Goal: Task Accomplishment & Management: Manage account settings

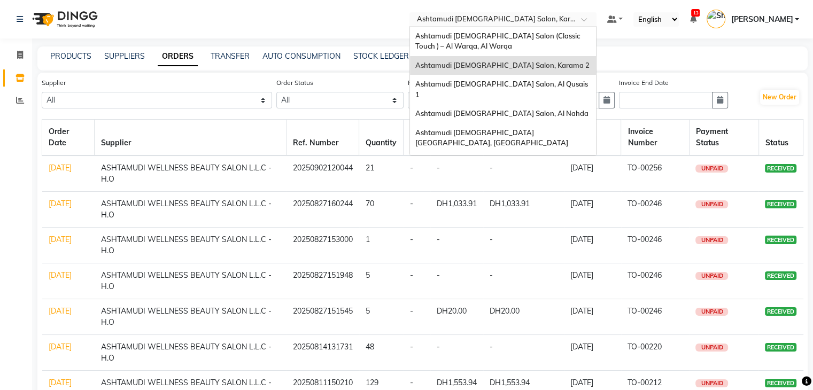
click at [548, 15] on input "text" at bounding box center [492, 20] width 155 height 11
click at [521, 109] on span "Ashtamudi [DEMOGRAPHIC_DATA] Salon, Al Nahda" at bounding box center [501, 113] width 173 height 9
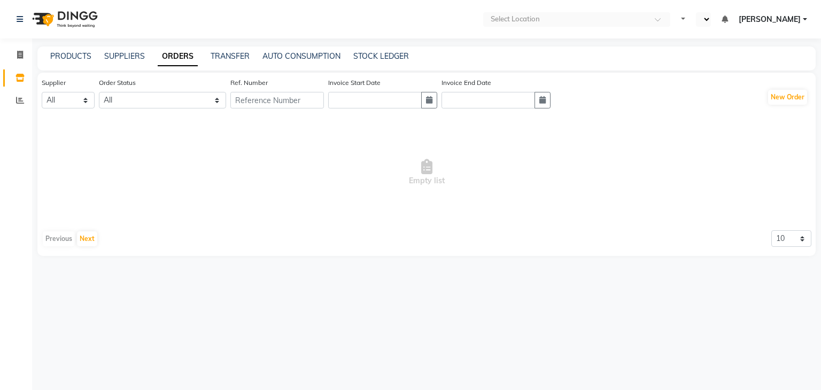
select select "en"
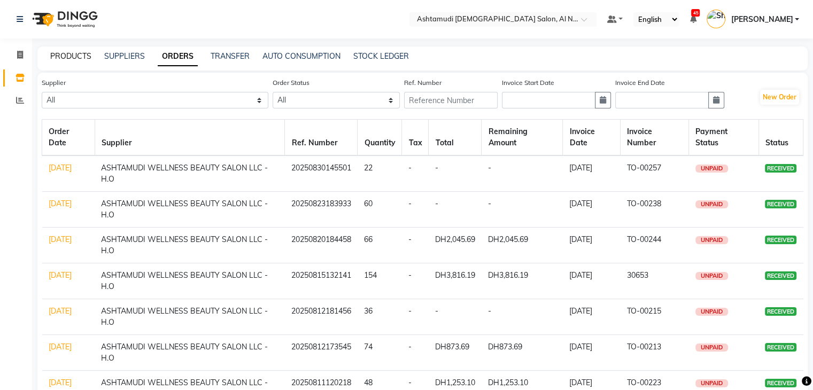
drag, startPoint x: 87, startPoint y: 56, endPoint x: 82, endPoint y: 60, distance: 6.1
click at [87, 56] on link "PRODUCTS" at bounding box center [70, 56] width 41 height 10
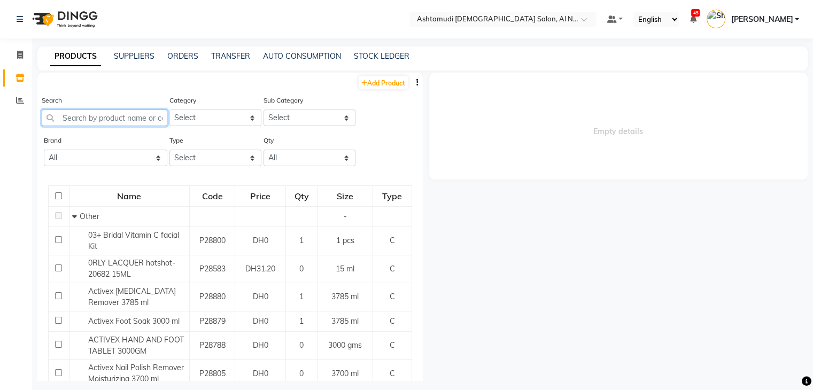
click at [92, 119] on input "text" at bounding box center [105, 118] width 126 height 17
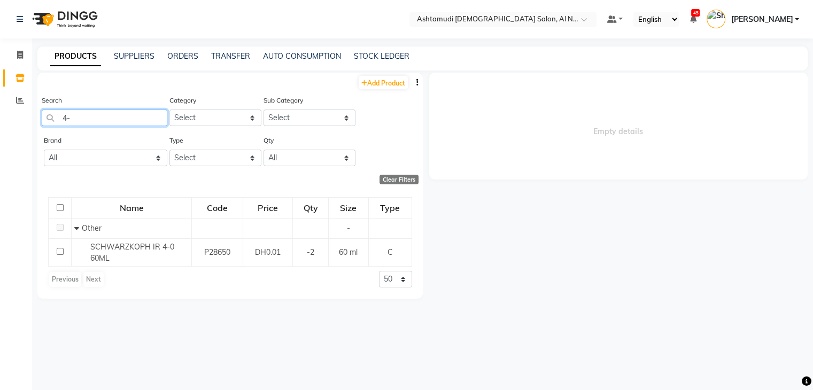
type input "4"
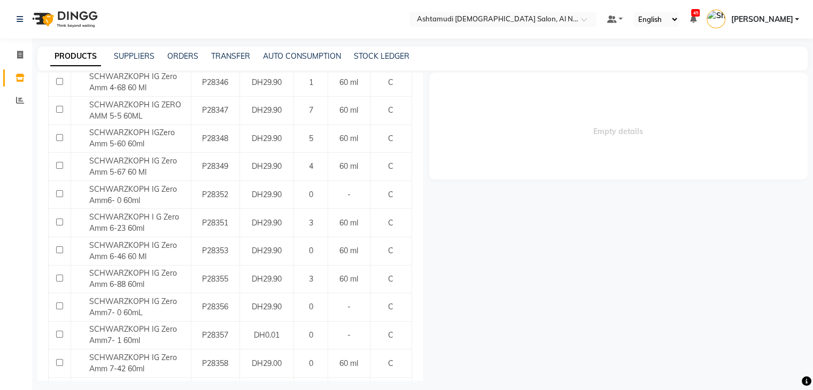
scroll to position [634, 0]
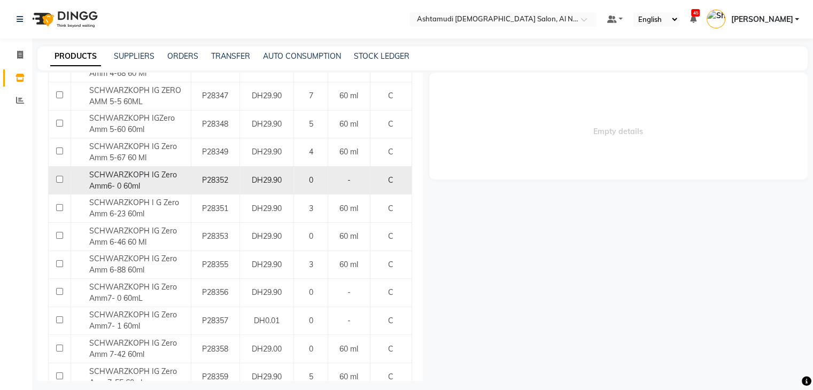
type input "AMM"
click at [121, 185] on span "SCHWARZKOPH IG Zero Amm6- 0 60ml" at bounding box center [133, 180] width 88 height 21
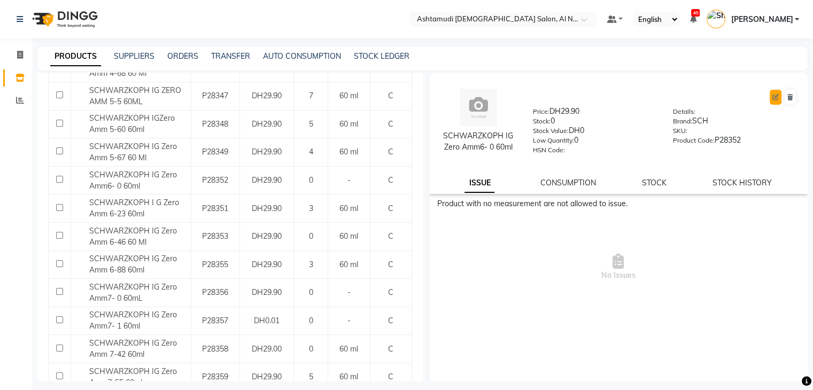
click at [772, 98] on icon at bounding box center [775, 97] width 6 height 6
select select "true"
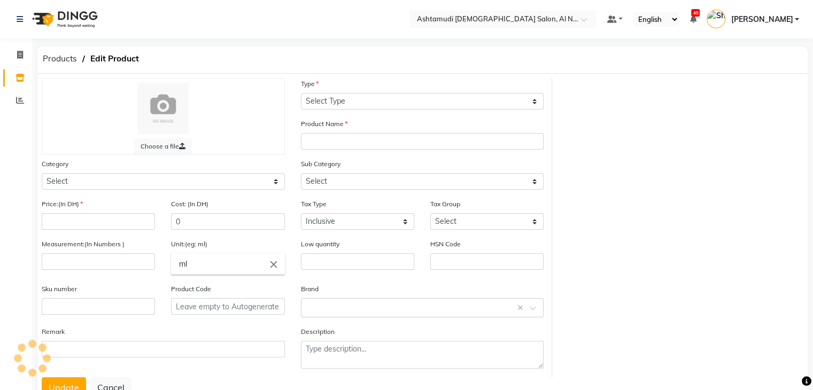
select select "C"
type input "SCHWARZKOPH IG Zero Amm6- 0 60ml"
select select
type input "29.9"
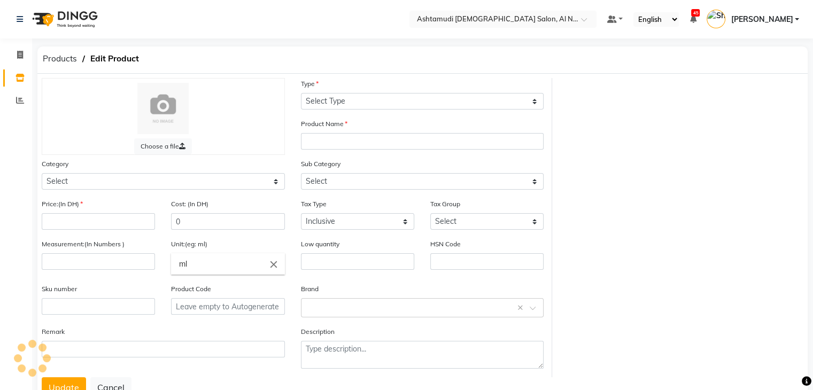
type input "29.9"
type input "0"
type input "P28352"
select select "595501000"
select select "595501002"
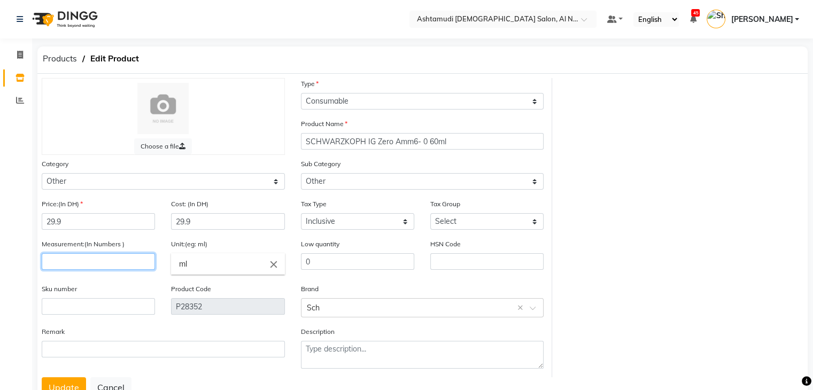
click at [106, 268] on input "number" at bounding box center [98, 261] width 113 height 17
type input "1"
click at [235, 267] on input "ml" at bounding box center [227, 263] width 113 height 21
type input "m"
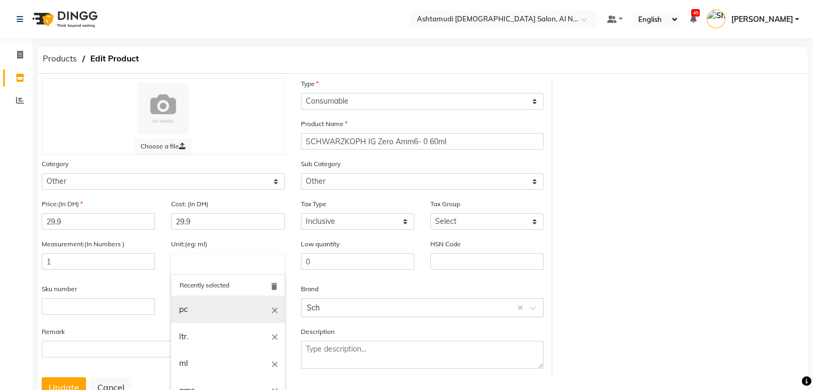
click at [216, 306] on link "pc" at bounding box center [227, 309] width 113 height 27
type input "pc"
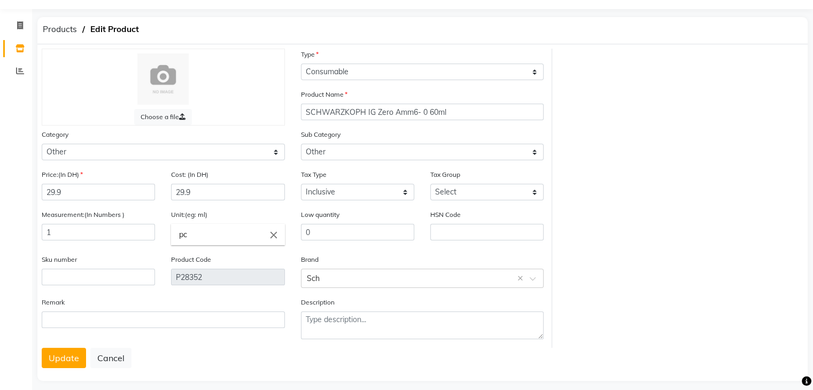
scroll to position [43, 0]
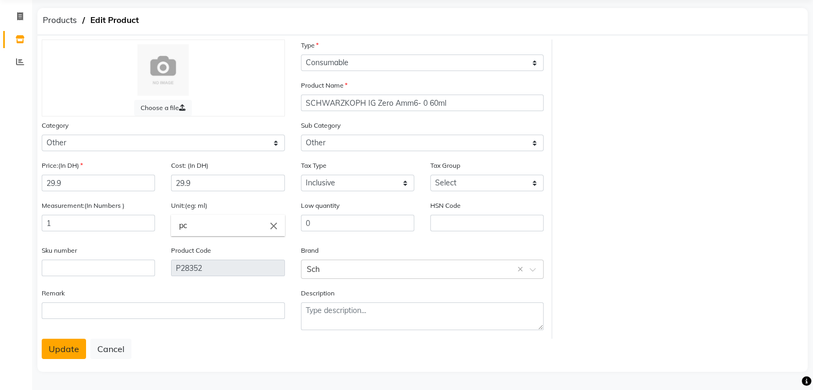
click at [59, 345] on button "Update" at bounding box center [64, 349] width 44 height 20
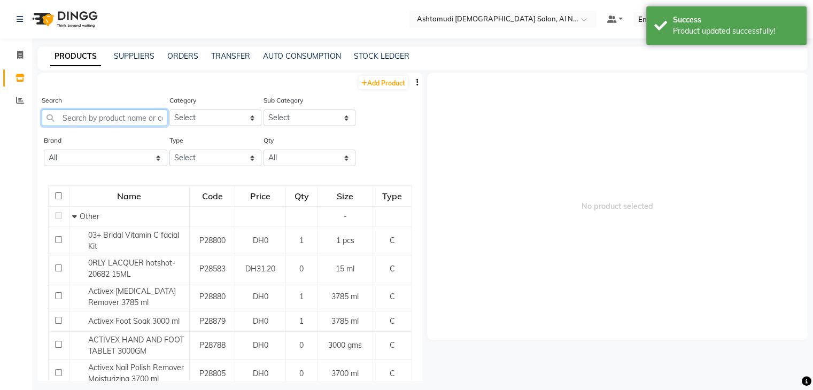
click at [97, 116] on input "text" at bounding box center [105, 118] width 126 height 17
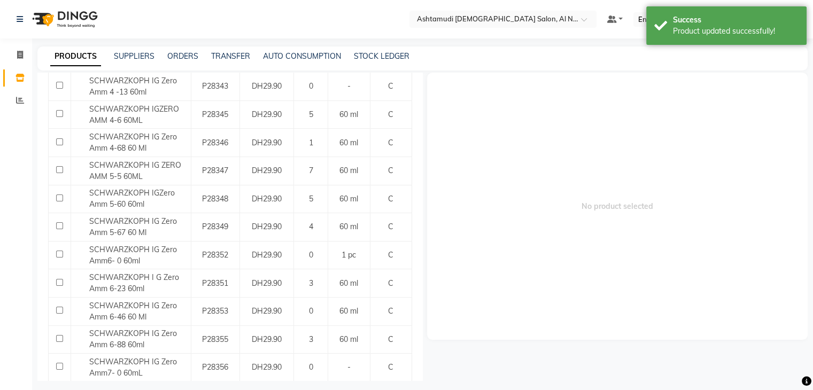
scroll to position [562, 0]
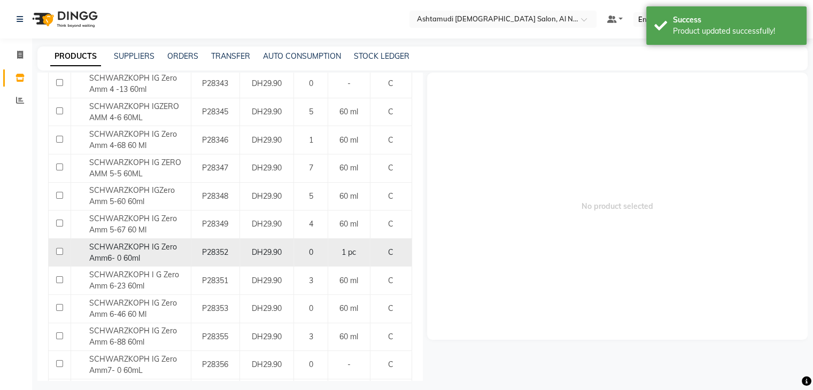
type input "AMM"
click at [131, 246] on span "SCHWARZKOPH IG Zero Amm6- 0 60ml" at bounding box center [133, 252] width 88 height 21
select select
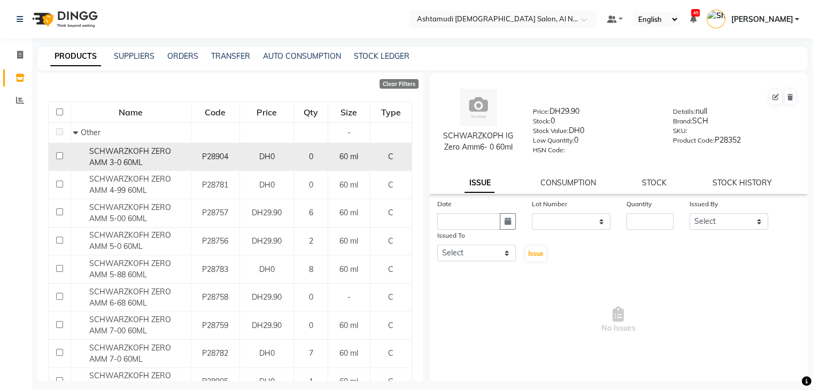
scroll to position [0, 0]
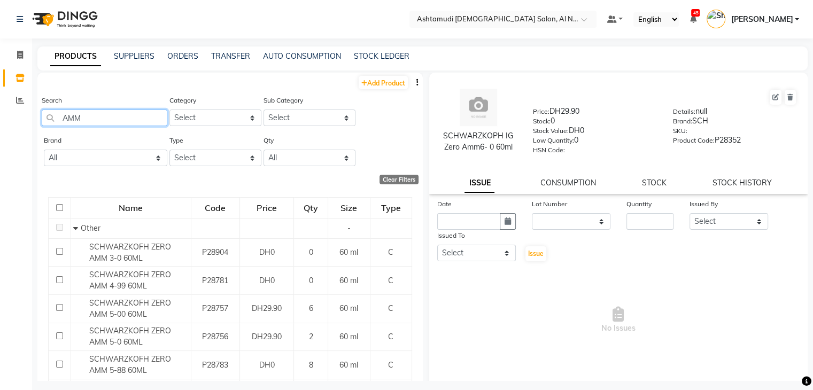
click at [86, 120] on input "AMM" at bounding box center [105, 118] width 126 height 17
type input "A"
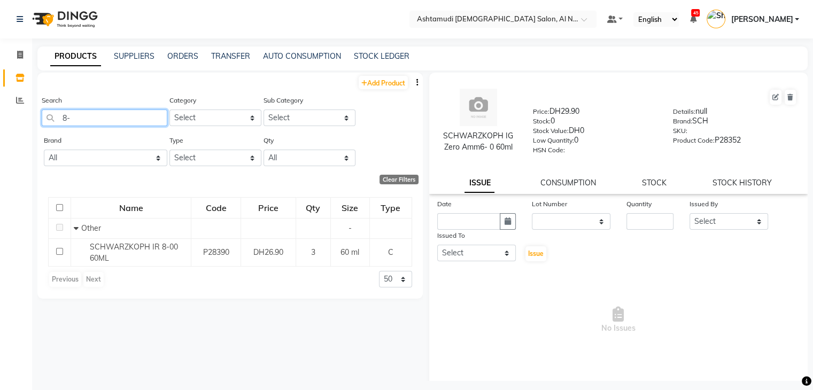
type input "8"
type input "AMM"
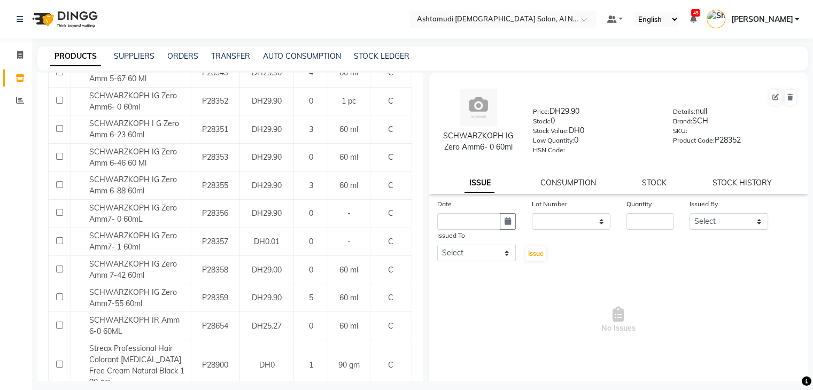
scroll to position [753, 0]
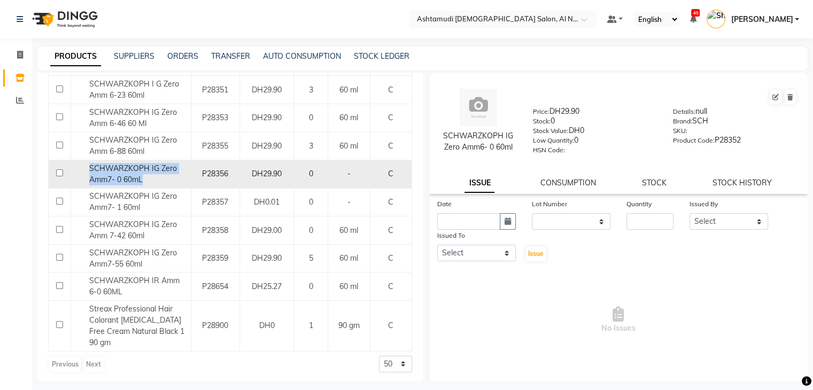
drag, startPoint x: 85, startPoint y: 168, endPoint x: 147, endPoint y: 182, distance: 63.5
click at [147, 182] on div "SCHWARZKOPH IG Zero Amm7- 0 60mL" at bounding box center [130, 174] width 114 height 22
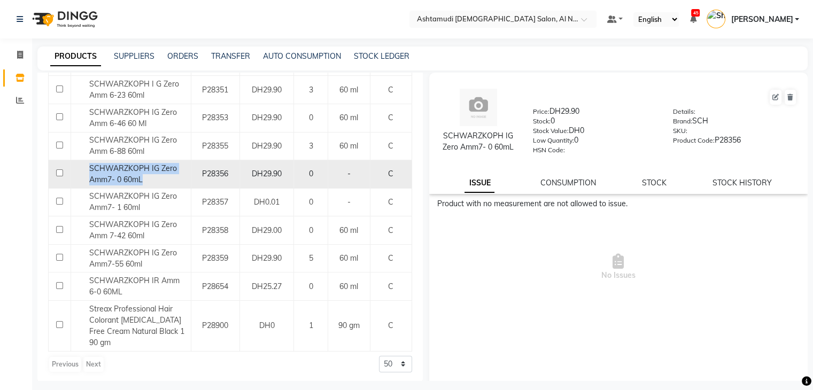
copy span "SCHWARZKOPH IG Zero Amm7- 0 60mL"
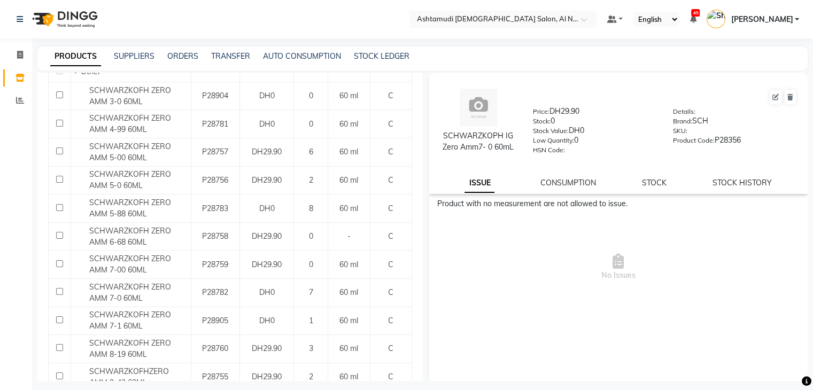
scroll to position [0, 0]
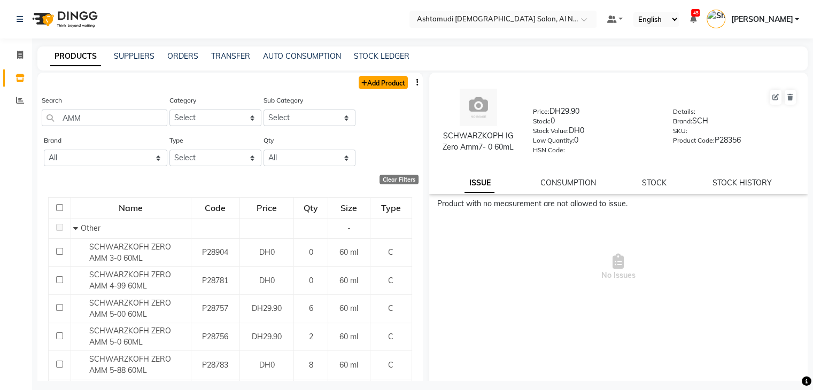
click at [368, 79] on link "Add Product" at bounding box center [383, 82] width 49 height 13
select select "true"
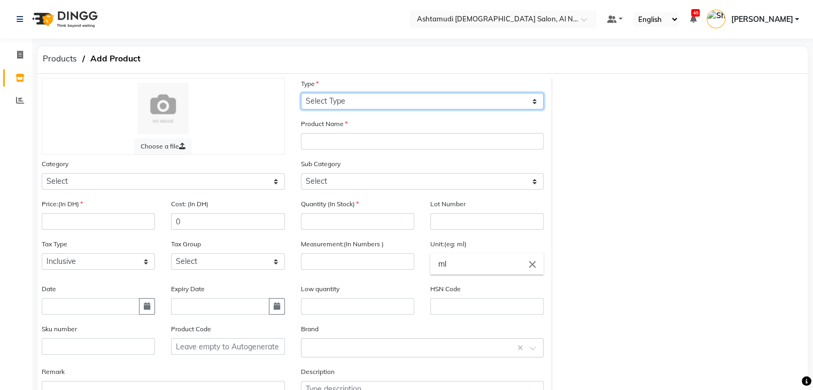
click at [373, 101] on select "Select Type Both Retail Consumable" at bounding box center [422, 101] width 243 height 17
select select "C"
click at [301, 94] on select "Select Type Both Retail Consumable" at bounding box center [422, 101] width 243 height 17
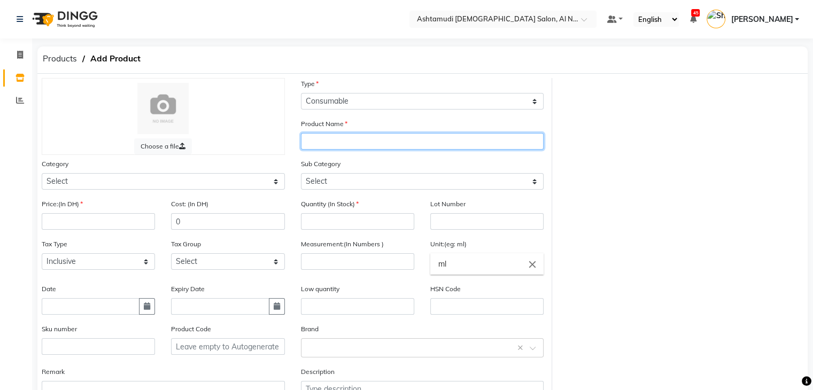
click at [380, 147] on input "text" at bounding box center [422, 141] width 243 height 17
paste input "SCHWARZKOPH IG Zero Amm7- 0 60mL"
type input "SCHWARZKOPH IG Zero Amm7- 0 60mL"
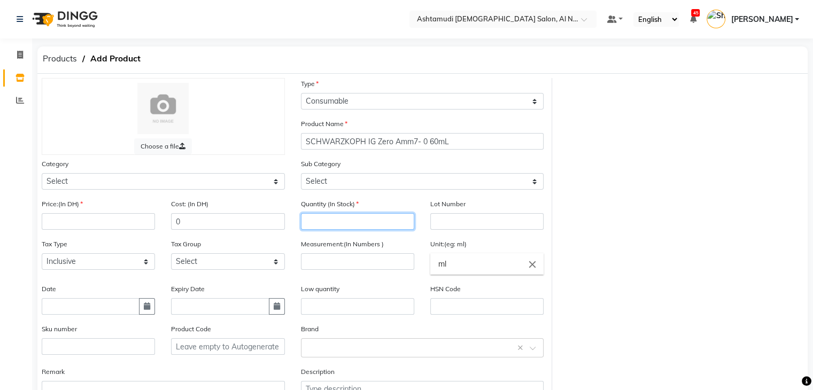
click at [361, 223] on input "number" at bounding box center [357, 221] width 113 height 17
type input "0"
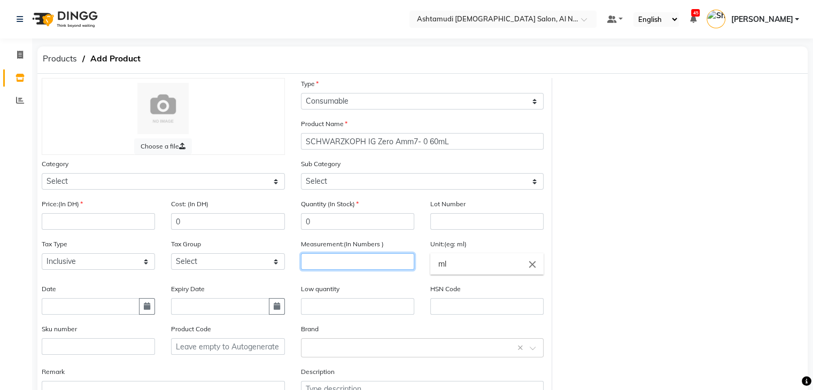
click at [366, 267] on input "number" at bounding box center [357, 261] width 113 height 17
type input "1"
click at [450, 267] on input "ml" at bounding box center [486, 263] width 113 height 21
type input "m"
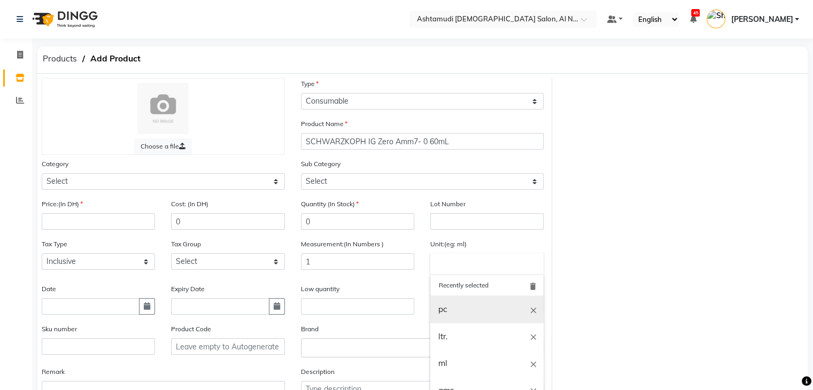
click at [451, 311] on link "pc" at bounding box center [486, 309] width 113 height 27
type input "pc"
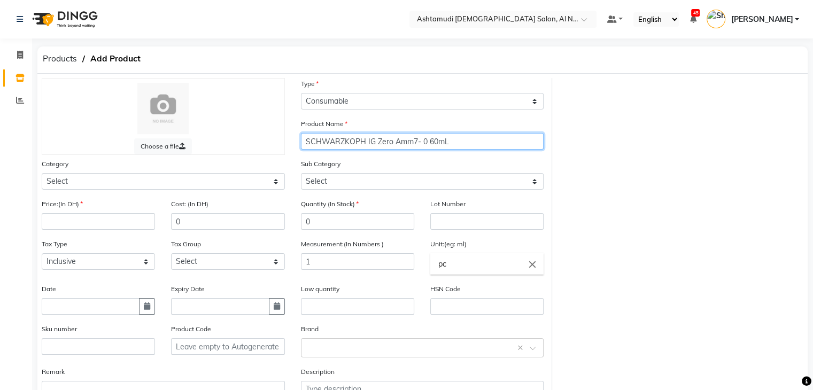
click at [417, 144] on input "SCHWARZKOPH IG Zero Amm7- 0 60mL" at bounding box center [422, 141] width 243 height 17
click at [409, 142] on input "SCHWARZKOPH IG Zero Amm8- 0 60mL" at bounding box center [422, 141] width 243 height 17
type input "SCHWARZKOPH IG Zero Amm 8- 0 60mL"
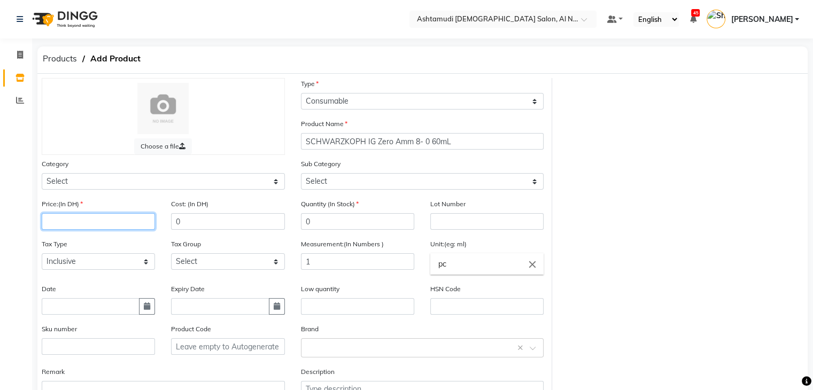
click at [135, 222] on input "number" at bounding box center [98, 221] width 113 height 17
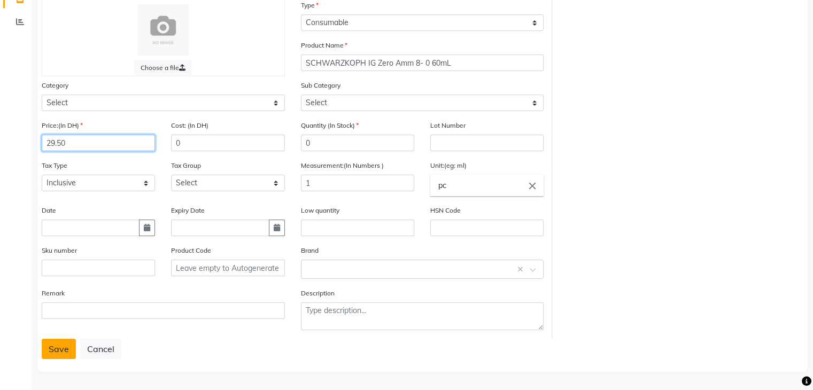
type input "29.50"
click at [68, 348] on button "Save" at bounding box center [59, 349] width 34 height 20
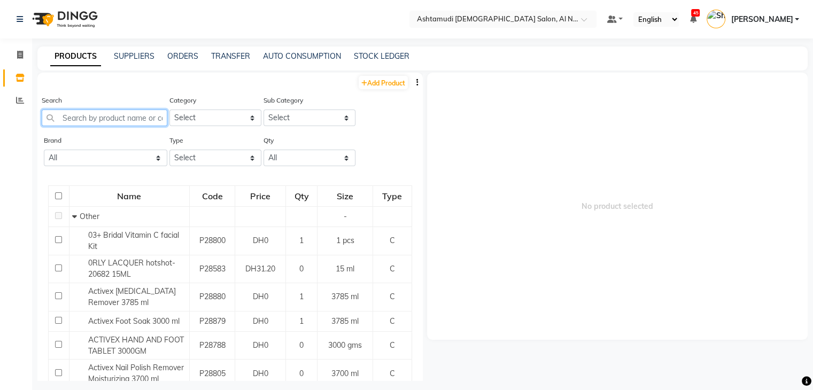
click at [98, 114] on input "text" at bounding box center [105, 118] width 126 height 17
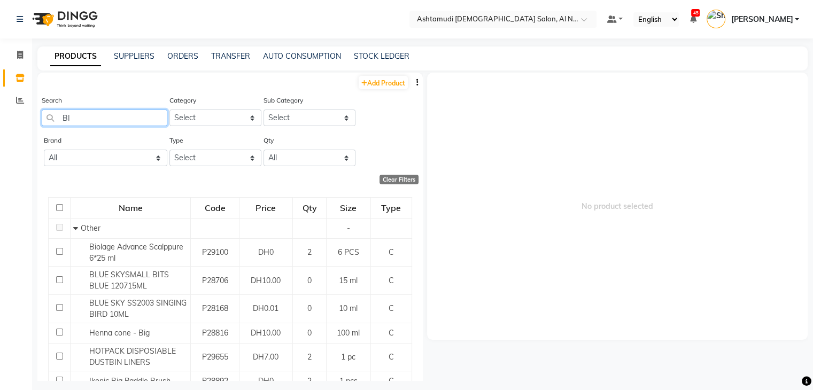
click at [100, 117] on input "BI" at bounding box center [105, 118] width 126 height 17
type input "B"
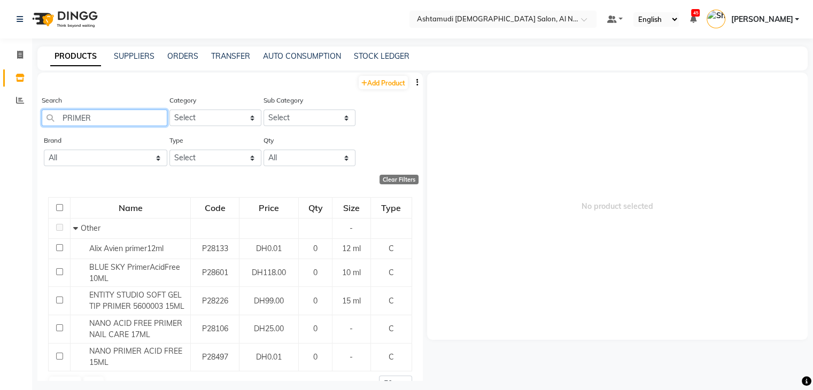
click at [108, 121] on input "PRIMER" at bounding box center [105, 118] width 126 height 17
type input "P"
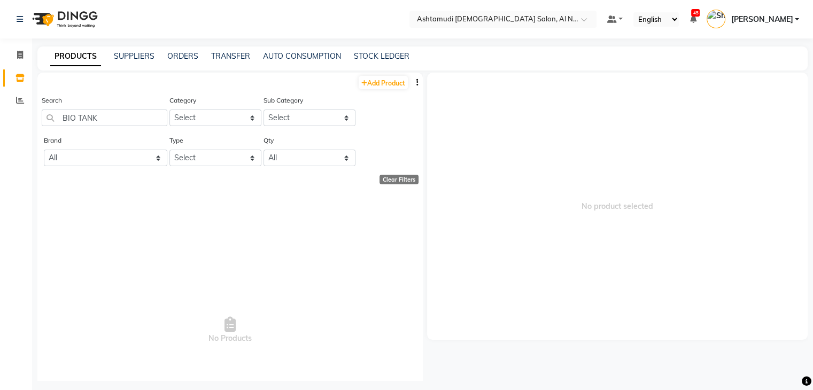
click at [412, 84] on button "button" at bounding box center [417, 82] width 11 height 11
click at [383, 92] on div "EXPORT" at bounding box center [374, 89] width 35 height 13
click at [142, 123] on input "BIO TANK" at bounding box center [105, 118] width 126 height 17
type input "B"
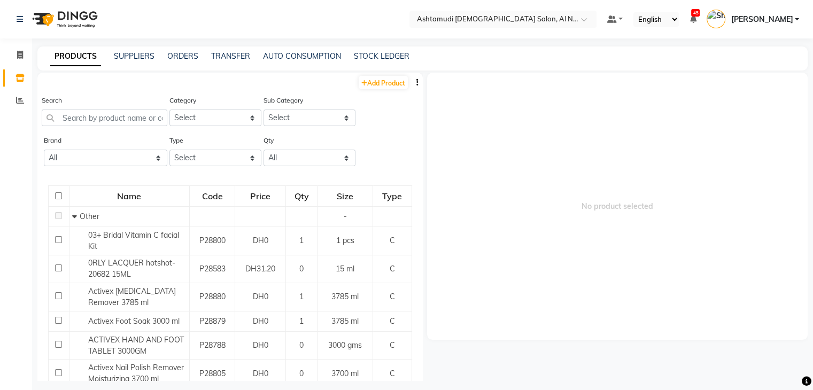
click at [416, 82] on icon "button" at bounding box center [417, 82] width 2 height 7
click at [383, 92] on div "EXPORT" at bounding box center [374, 89] width 35 height 13
click at [362, 82] on link "Add Product" at bounding box center [383, 82] width 49 height 13
select select "true"
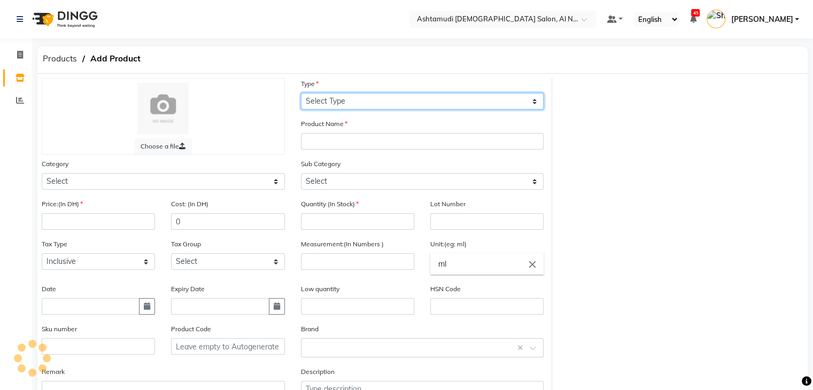
drag, startPoint x: 361, startPoint y: 99, endPoint x: 360, endPoint y: 105, distance: 6.4
click at [361, 99] on select "Select Type Both Retail Consumable" at bounding box center [422, 101] width 243 height 17
select select "C"
click at [301, 94] on select "Select Type Both Retail Consumable" at bounding box center [422, 101] width 243 height 17
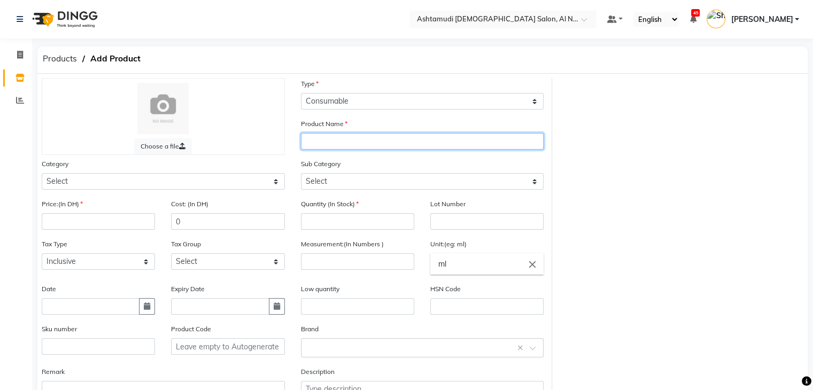
click at [355, 143] on input "text" at bounding box center [422, 141] width 243 height 17
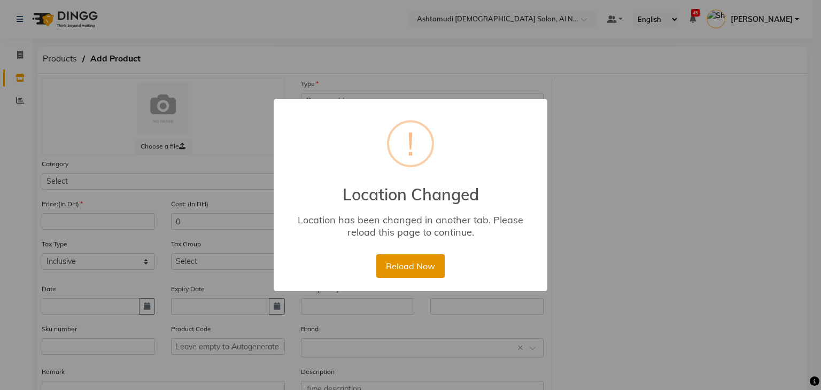
click at [423, 269] on button "Reload Now" at bounding box center [410, 266] width 68 height 24
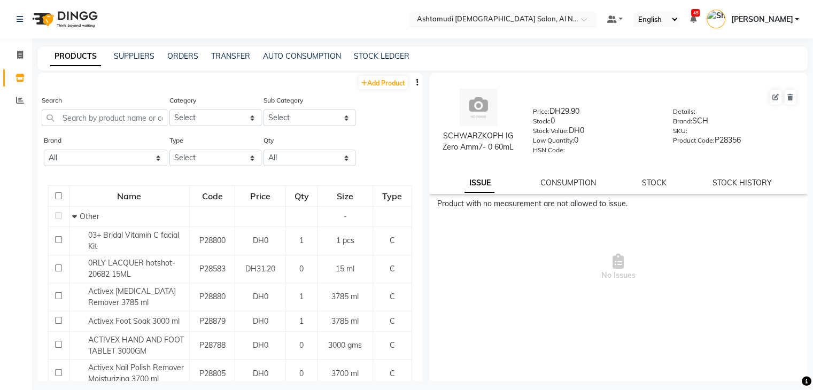
click at [511, 20] on input "text" at bounding box center [492, 20] width 155 height 11
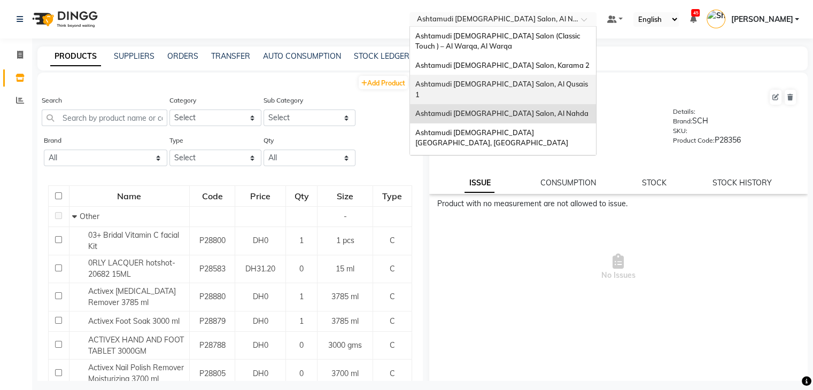
click at [519, 84] on span "Ashtamudi [DEMOGRAPHIC_DATA] Salon, Al Qusais 1" at bounding box center [502, 89] width 174 height 19
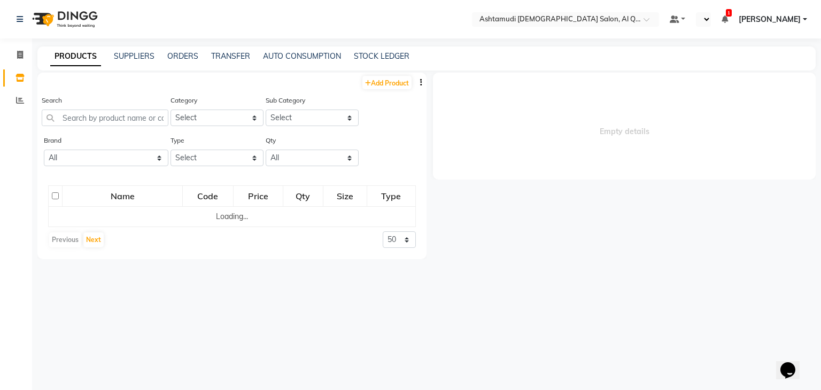
select select "en"
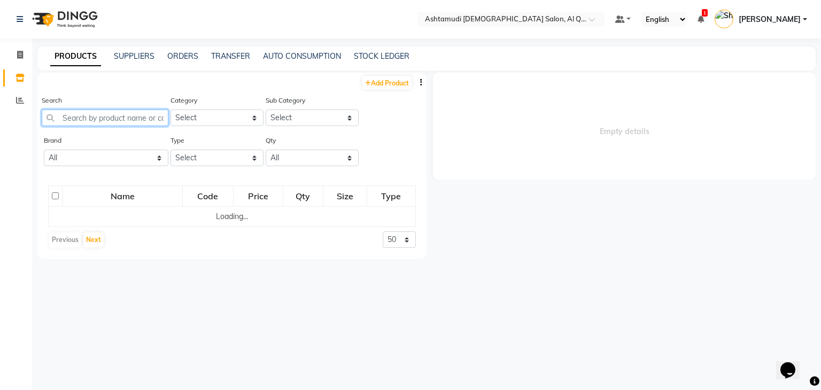
click at [124, 120] on input "text" at bounding box center [105, 118] width 127 height 17
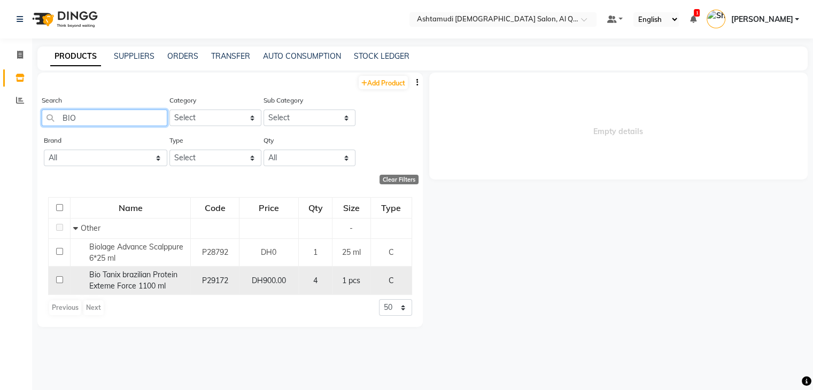
type input "BIO"
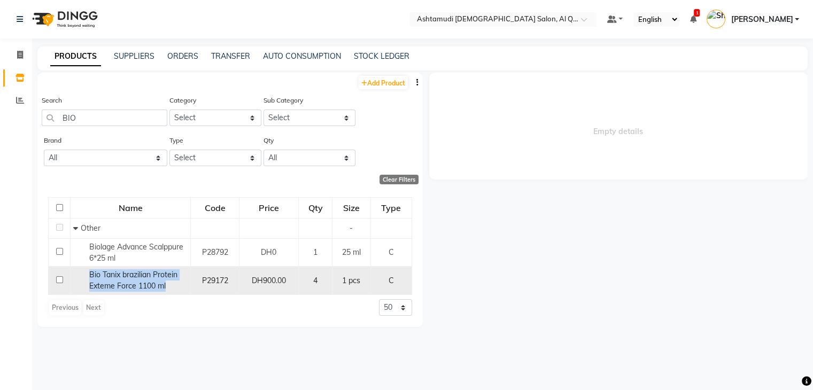
drag, startPoint x: 83, startPoint y: 276, endPoint x: 173, endPoint y: 290, distance: 90.8
click at [173, 290] on div "Bio Tanix brazilian Protein Exteme Force 1100 ml" at bounding box center [130, 280] width 114 height 22
select select
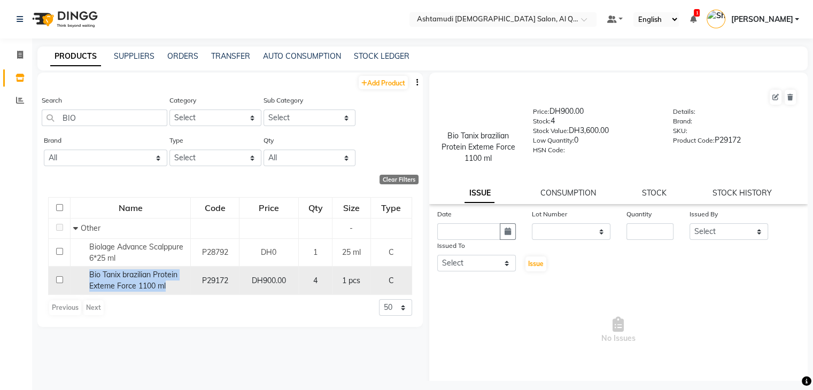
copy span "Bio Tanix brazilian Protein Exteme Force 1100 ml"
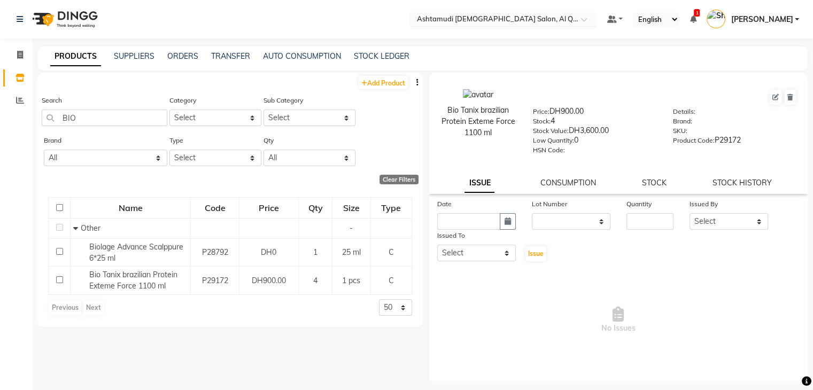
click at [504, 20] on input "text" at bounding box center [492, 20] width 155 height 11
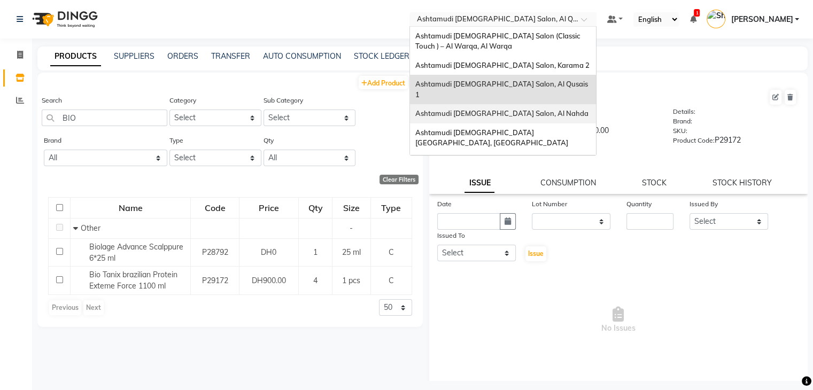
click at [514, 109] on span "Ashtamudi [DEMOGRAPHIC_DATA] Salon, Al Nahda" at bounding box center [501, 113] width 173 height 9
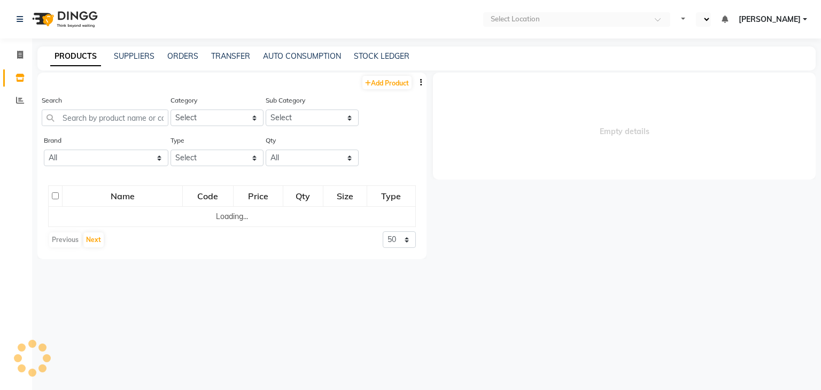
select select "en"
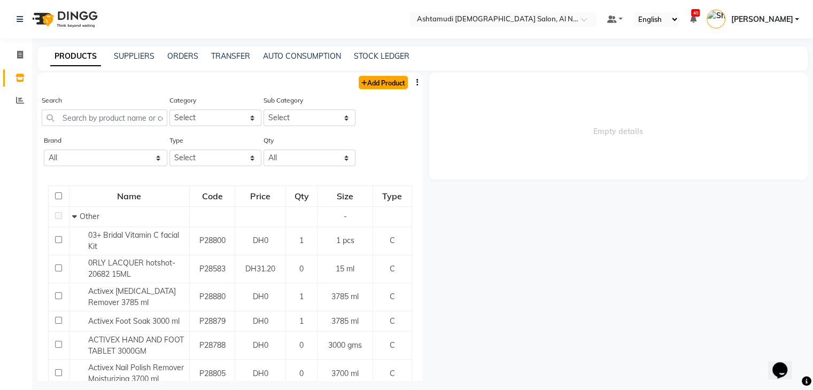
click at [384, 84] on link "Add Product" at bounding box center [383, 82] width 49 height 13
select select "true"
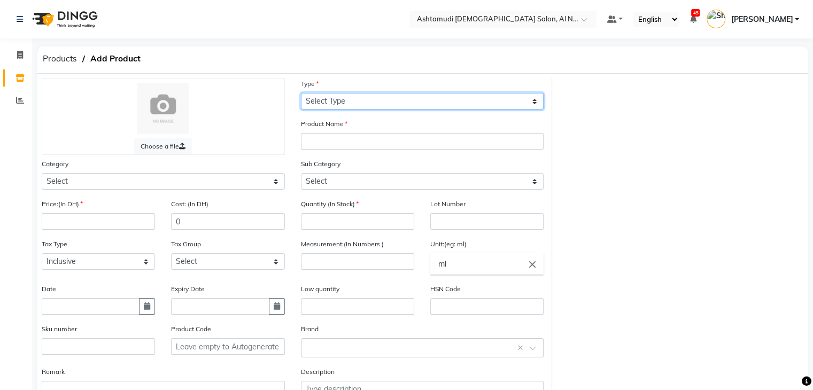
click at [377, 97] on select "Select Type Both Retail Consumable" at bounding box center [422, 101] width 243 height 17
select select "C"
click at [301, 94] on select "Select Type Both Retail Consumable" at bounding box center [422, 101] width 243 height 17
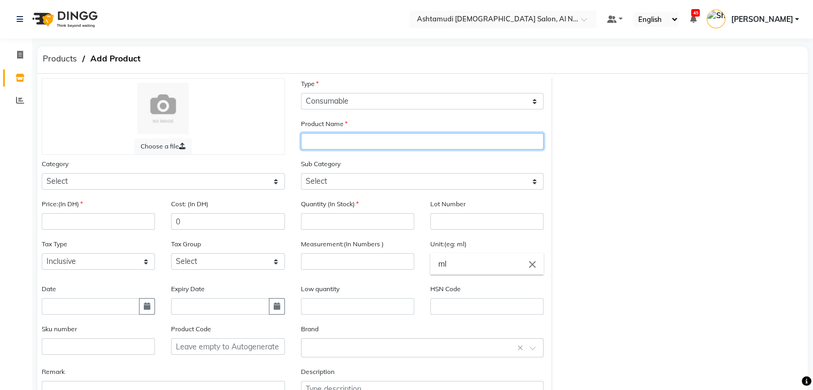
click at [371, 144] on input "text" at bounding box center [422, 141] width 243 height 17
paste input "Bio Tanix brazilian Protein Exteme Force 1100 ml"
type input "Bio Tanix brazilian Protein Exteme Force 1100 ml"
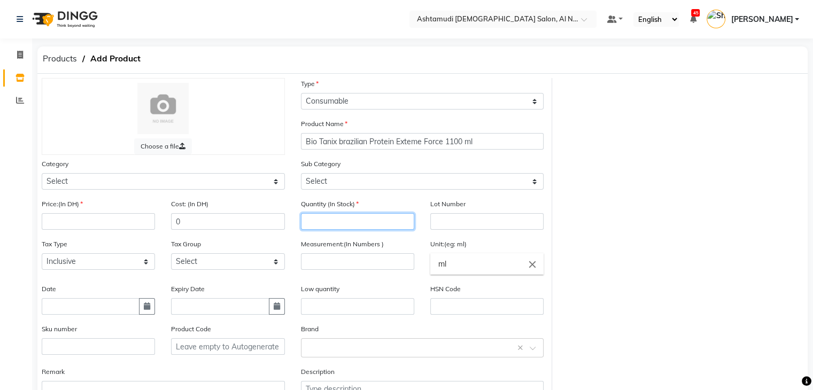
click at [342, 225] on input "number" at bounding box center [357, 221] width 113 height 17
type input "0"
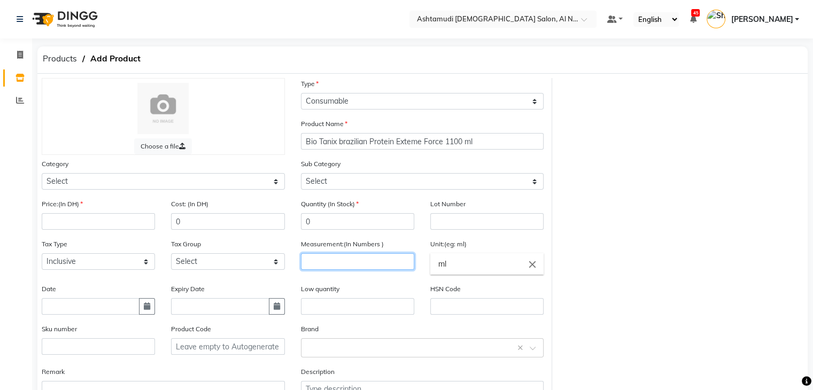
click at [348, 269] on input "number" at bounding box center [357, 261] width 113 height 17
type input "1"
click at [483, 272] on input "ml" at bounding box center [486, 263] width 113 height 21
type input "m"
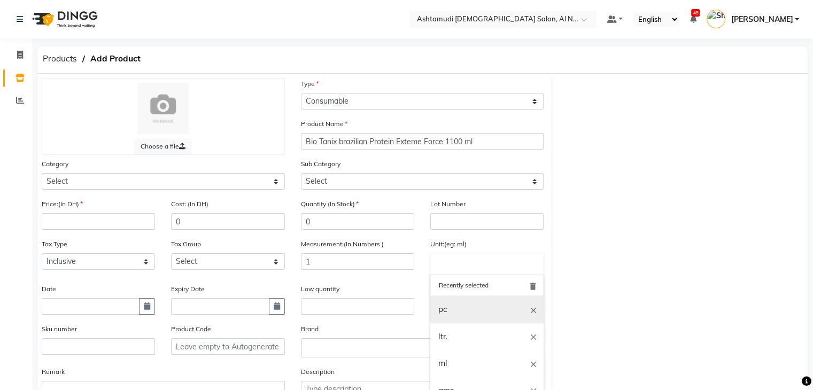
click at [476, 306] on link "pc" at bounding box center [486, 309] width 113 height 27
type input "pc"
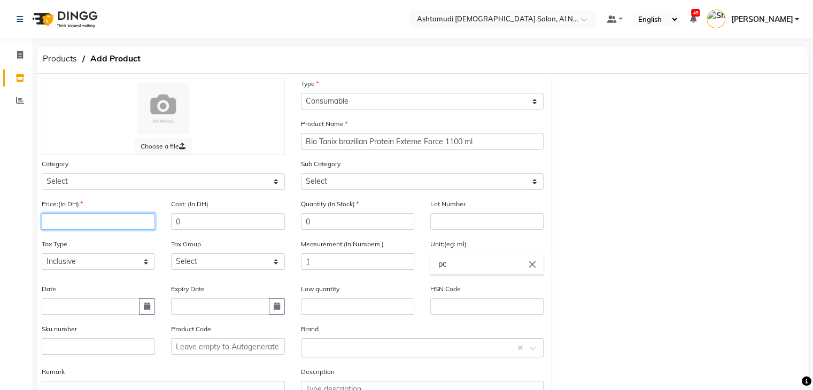
click at [81, 227] on input "number" at bounding box center [98, 221] width 113 height 17
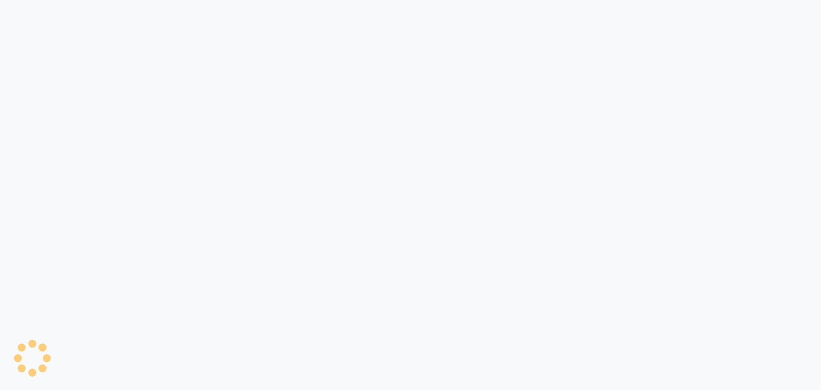
select select "true"
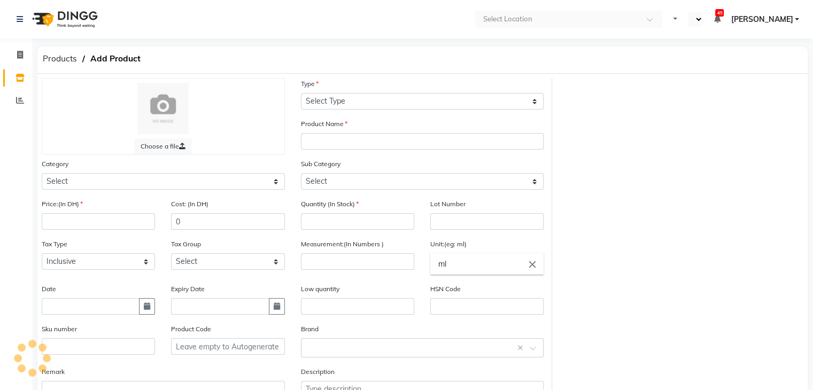
select select "en"
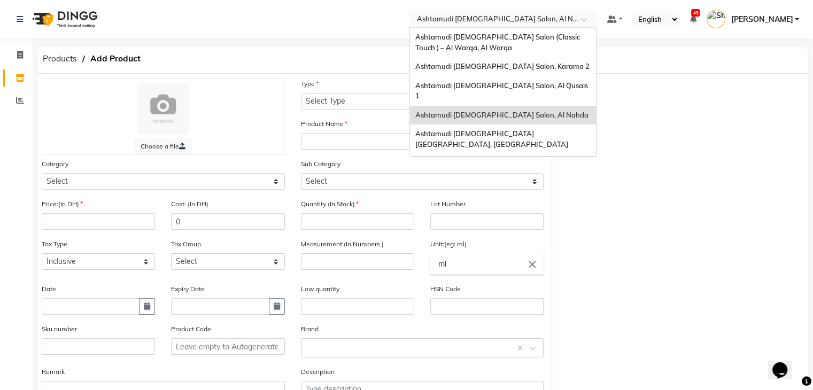
click at [510, 22] on input "text" at bounding box center [492, 18] width 155 height 11
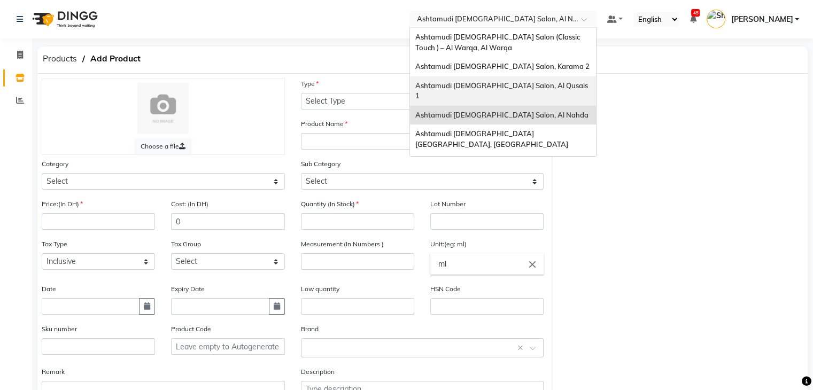
click at [526, 87] on span "Ashtamudi [DEMOGRAPHIC_DATA] Salon, Al Qusais 1" at bounding box center [502, 90] width 174 height 19
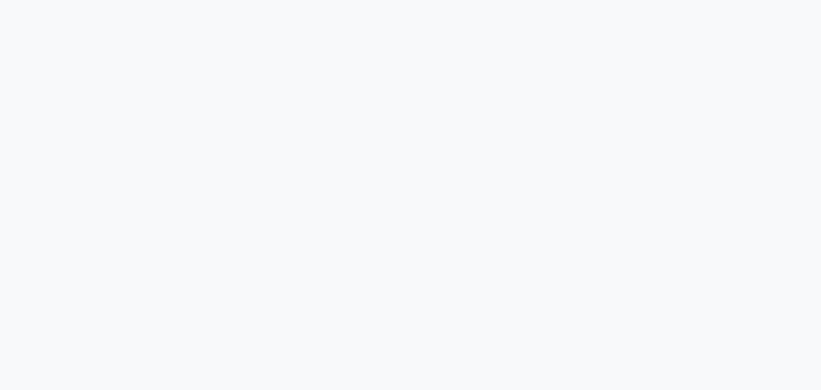
select select "true"
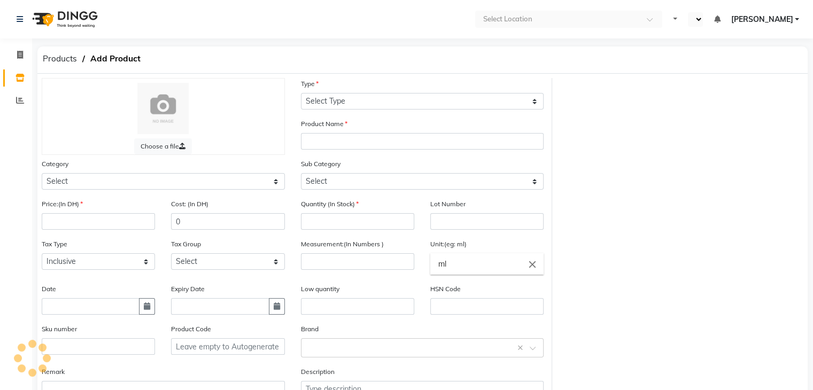
select select "en"
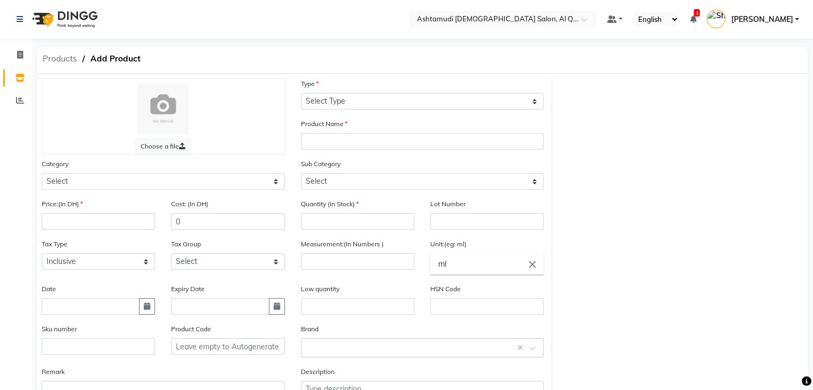
click at [60, 60] on span "Products" at bounding box center [59, 58] width 45 height 19
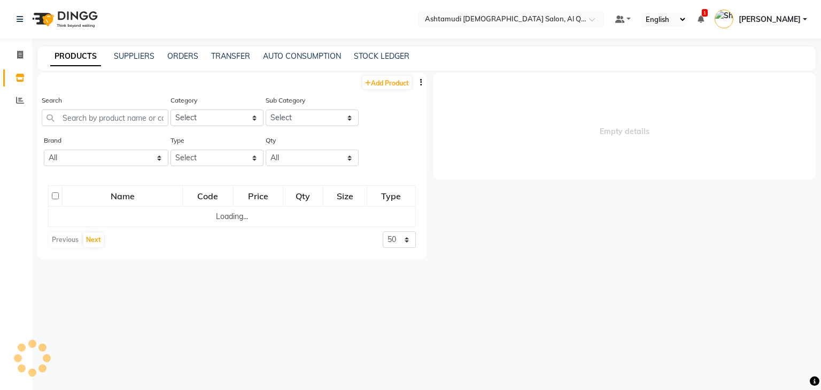
select select
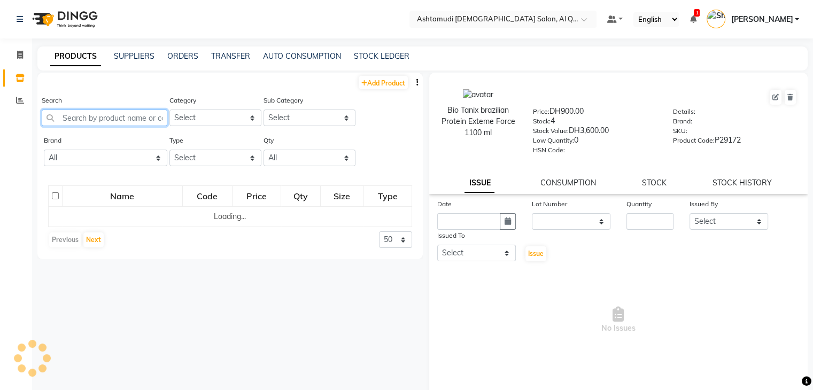
click at [83, 118] on input "text" at bounding box center [105, 118] width 126 height 17
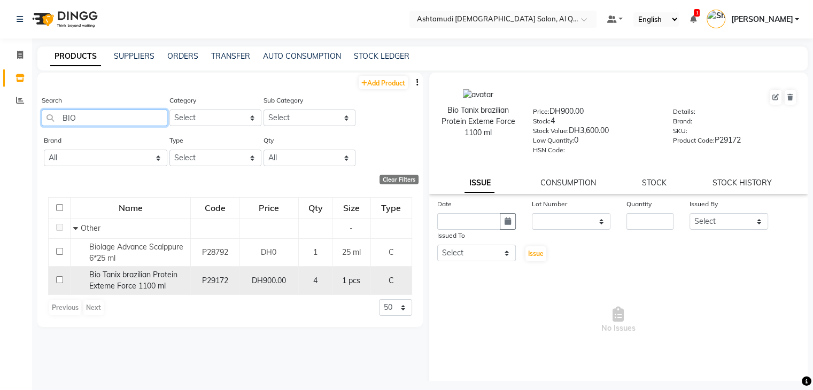
type input "BIO"
click at [134, 278] on span "Bio Tanix brazilian Protein Exteme Force 1100 ml" at bounding box center [133, 280] width 88 height 21
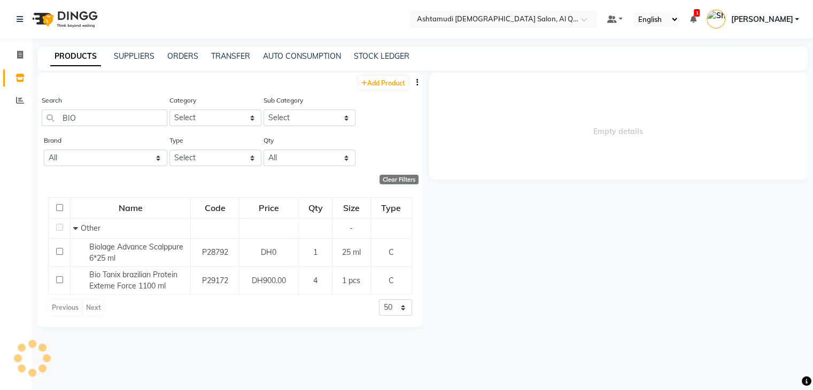
select select
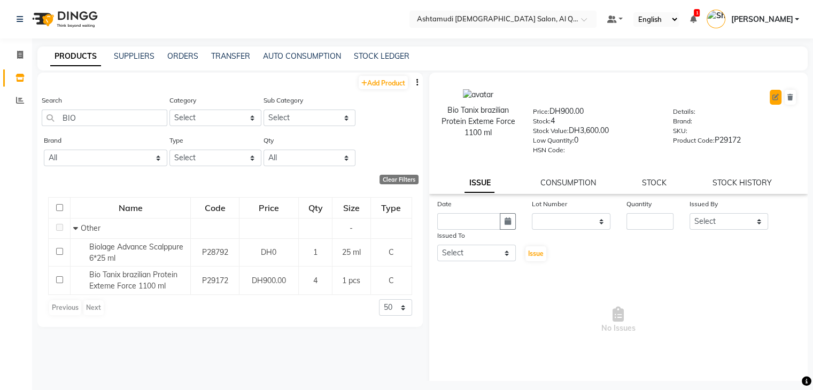
click at [769, 101] on button at bounding box center [775, 97] width 12 height 15
select select "true"
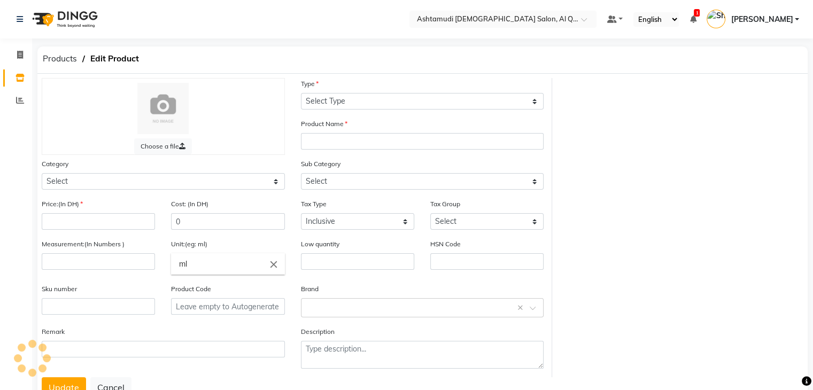
select select "C"
type input "Bio Tanix brazilian Protein Exteme Force 1100 ml"
select select
type input "900"
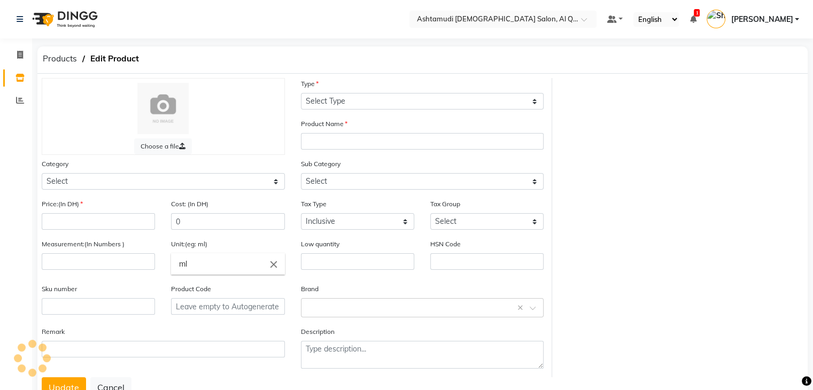
type input "1"
type input "pcs"
type input "0"
type input "P29172"
select select "595501000"
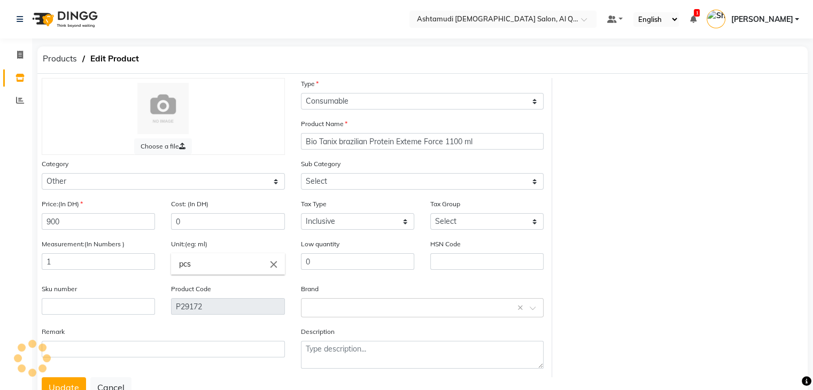
select select "595501002"
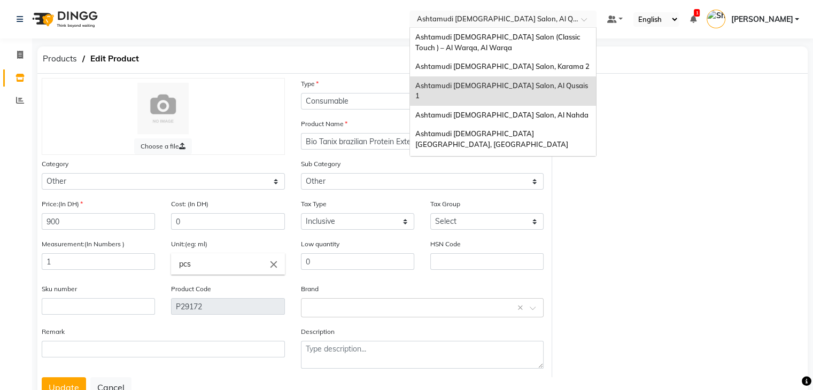
click at [523, 12] on div "Select Location × Ashtamudi Ladies Salon, Al Qusais 1" at bounding box center [502, 19] width 187 height 17
click at [534, 111] on span "Ashtamudi [DEMOGRAPHIC_DATA] Salon, Al Nahda" at bounding box center [501, 115] width 173 height 9
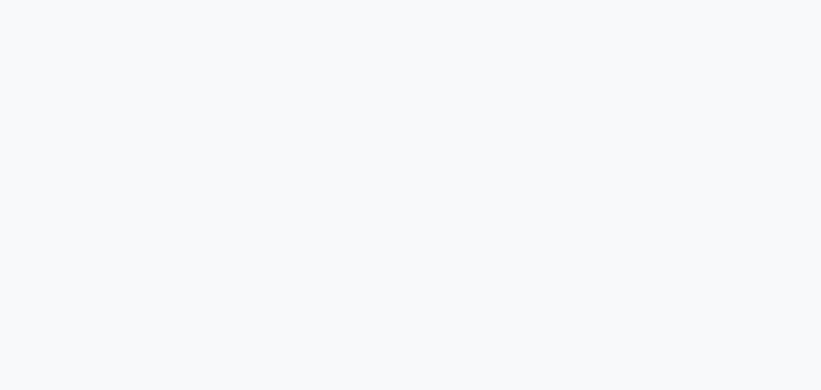
select select "true"
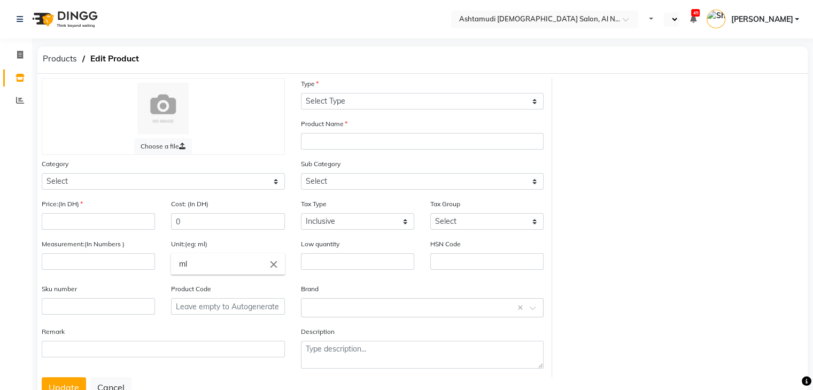
select select "en"
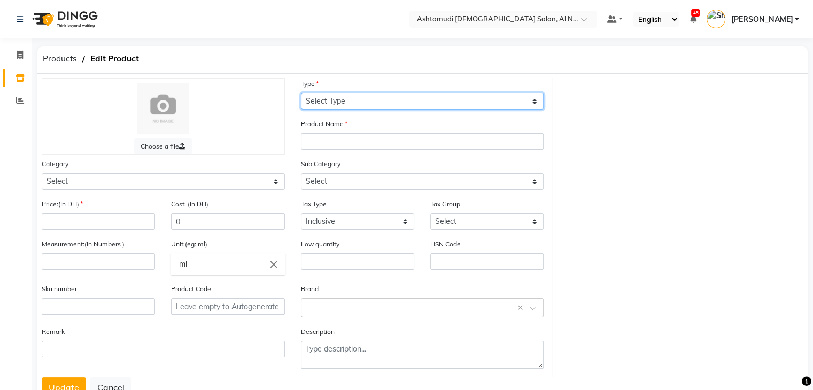
click at [421, 99] on select "Select Type Both Retail Consumable" at bounding box center [422, 101] width 243 height 17
select select "C"
click at [301, 94] on select "Select Type Both Retail Consumable" at bounding box center [422, 101] width 243 height 17
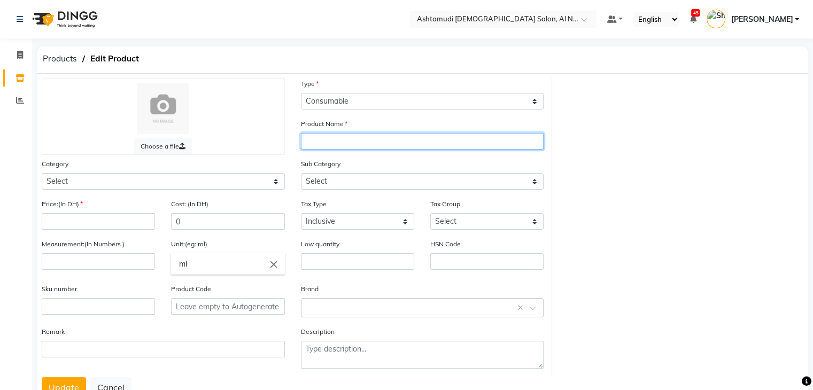
click at [436, 143] on input "text" at bounding box center [422, 141] width 243 height 17
paste input "Bio Tanix brazilian Protein Exteme Force 1100 ml"
type input "Bio Tanix brazilian Protein Exteme Force 1100 ml"
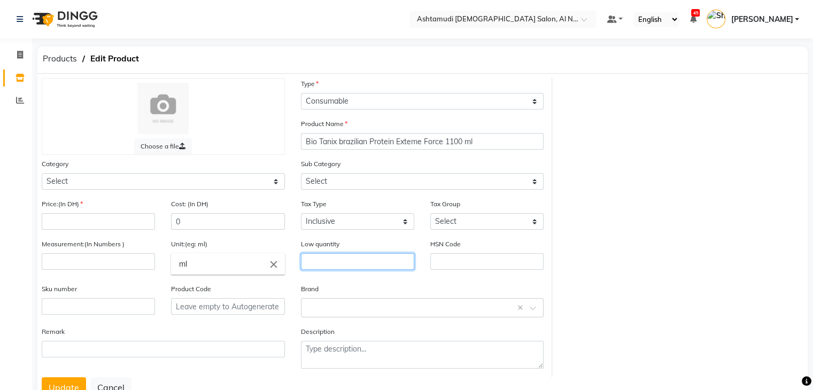
click at [341, 261] on input "text" at bounding box center [357, 261] width 113 height 17
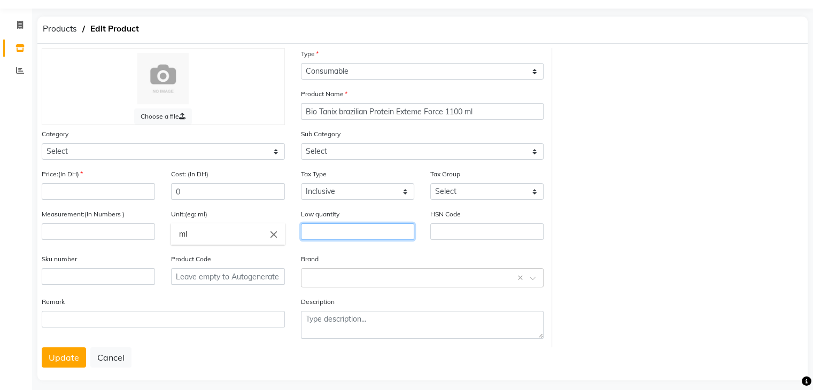
scroll to position [43, 0]
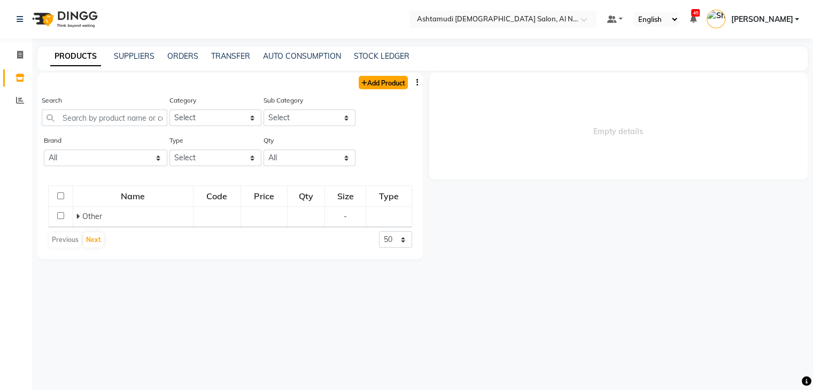
click at [378, 81] on link "Add Product" at bounding box center [383, 82] width 49 height 13
select select "true"
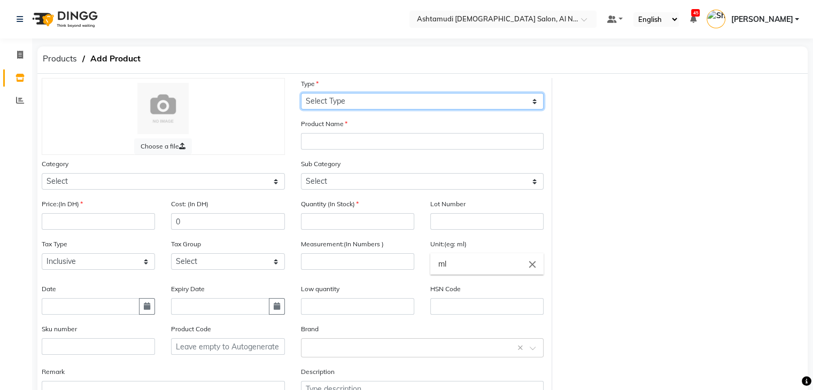
click at [371, 103] on select "Select Type Both Retail Consumable" at bounding box center [422, 101] width 243 height 17
select select "C"
click at [301, 94] on select "Select Type Both Retail Consumable" at bounding box center [422, 101] width 243 height 17
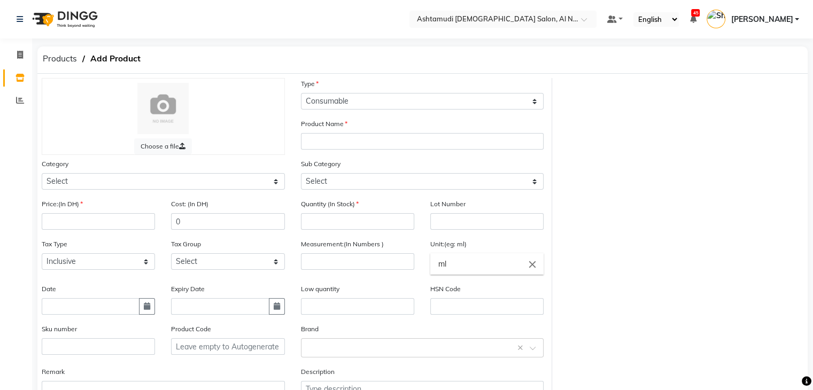
click at [365, 129] on div "Product Name" at bounding box center [422, 134] width 243 height 32
click at [363, 146] on input "text" at bounding box center [422, 141] width 243 height 17
paste input "Bio Tanix brazilian Protein Exteme Force 1100 ml"
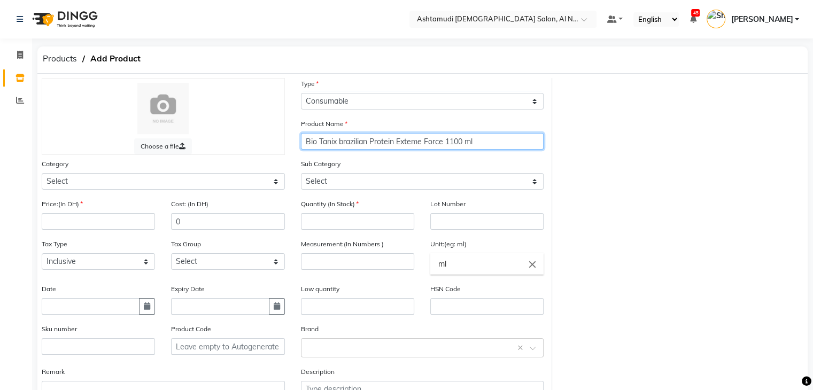
type input "Bio Tanix brazilian Protein Exteme Force 1100 ml"
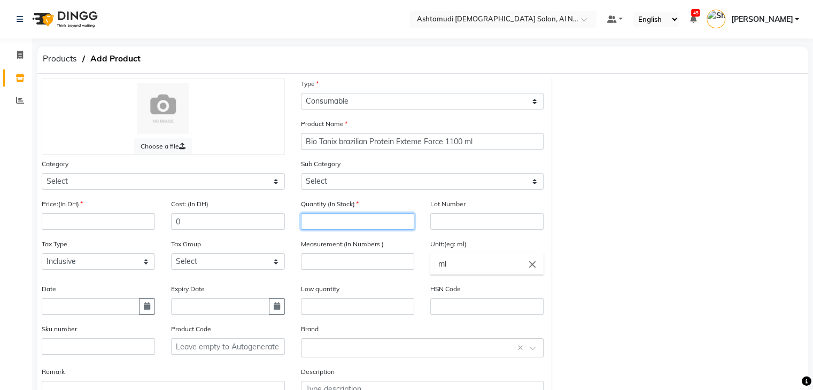
click at [359, 227] on input "number" at bounding box center [357, 221] width 113 height 17
type input "0"
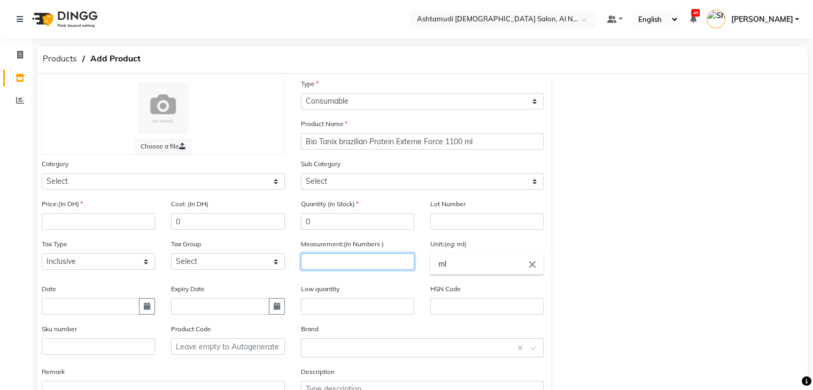
click at [354, 262] on input "number" at bounding box center [357, 261] width 113 height 17
type input "1"
click at [472, 263] on input "ml" at bounding box center [486, 263] width 113 height 21
type input "m"
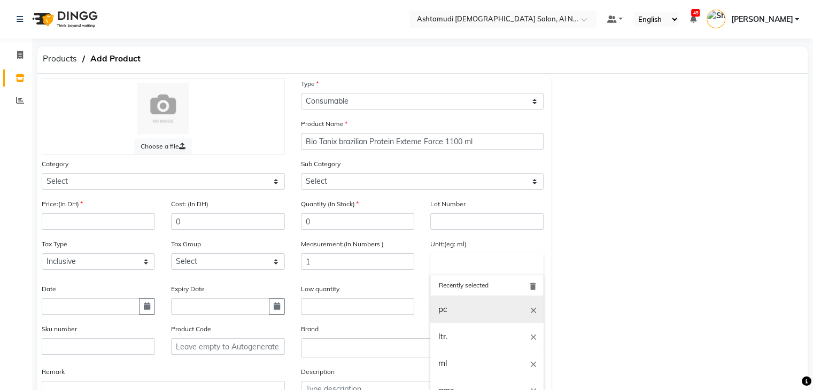
click at [470, 313] on link "pc" at bounding box center [486, 309] width 113 height 27
type input "pc"
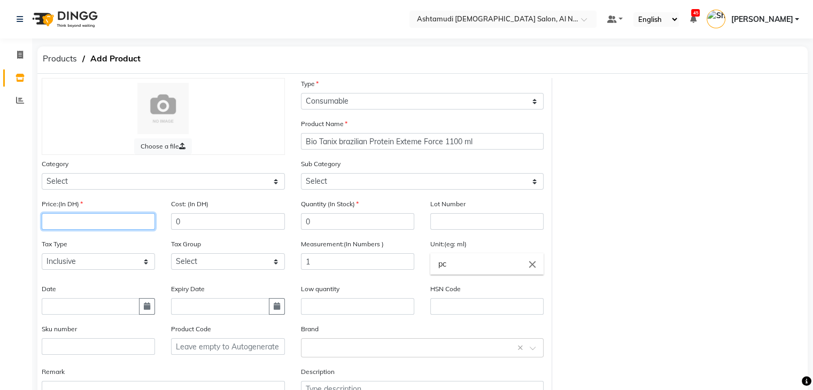
click at [66, 229] on input "number" at bounding box center [98, 221] width 113 height 17
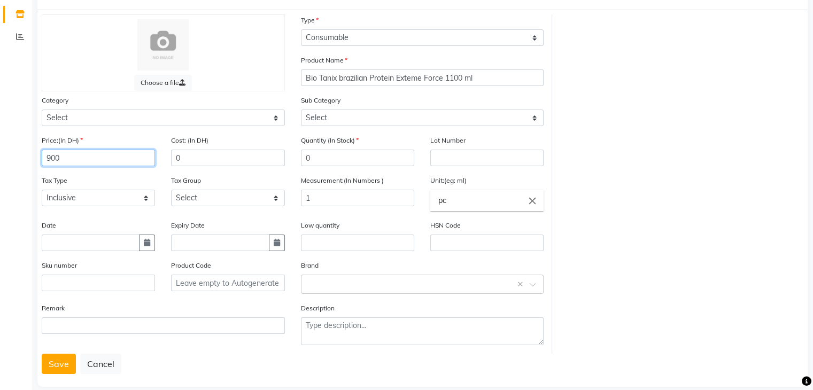
scroll to position [83, 0]
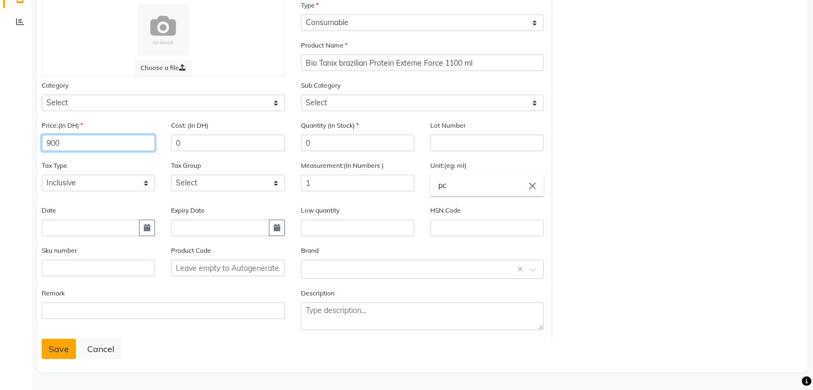
type input "900"
click at [53, 348] on button "Save" at bounding box center [59, 349] width 34 height 20
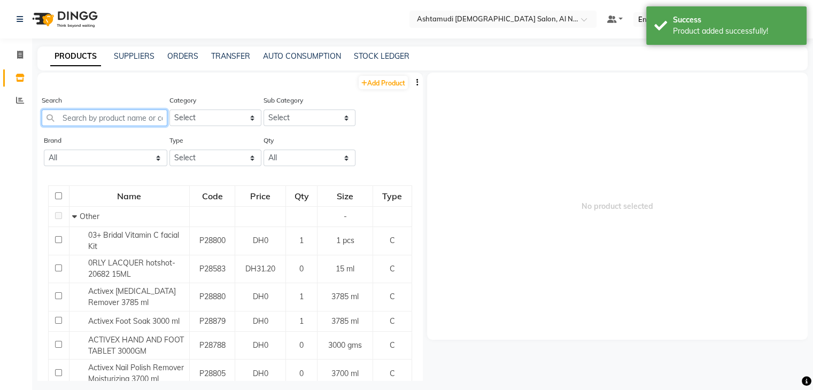
click at [79, 123] on input "text" at bounding box center [105, 118] width 126 height 17
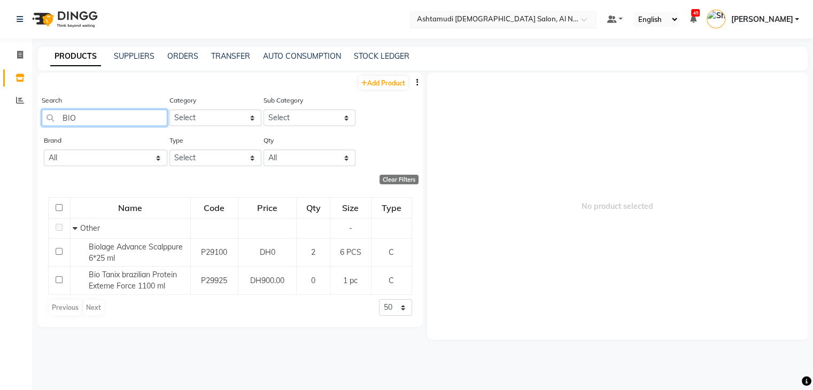
type input "BIO"
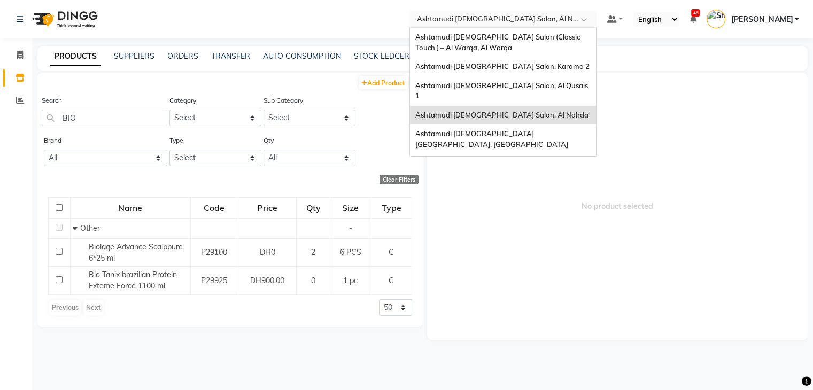
click at [527, 21] on input "text" at bounding box center [492, 18] width 155 height 11
click at [509, 159] on span "Ashtamudi [DEMOGRAPHIC_DATA] Salon - Al Karama, [GEOGRAPHIC_DATA] -[GEOGRAPHIC_…" at bounding box center [492, 173] width 154 height 29
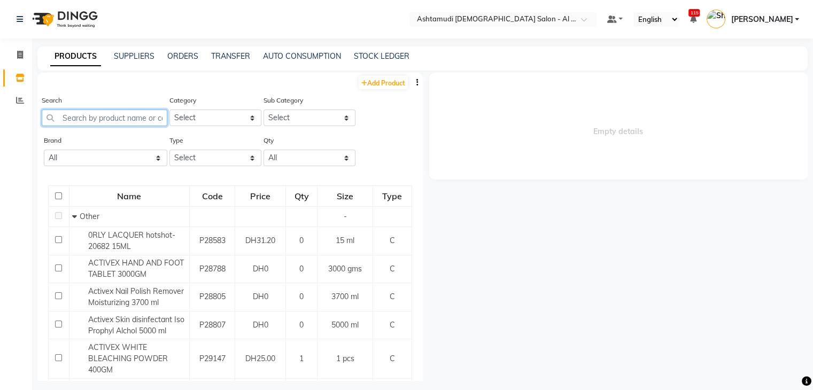
click at [117, 120] on input "text" at bounding box center [105, 118] width 126 height 17
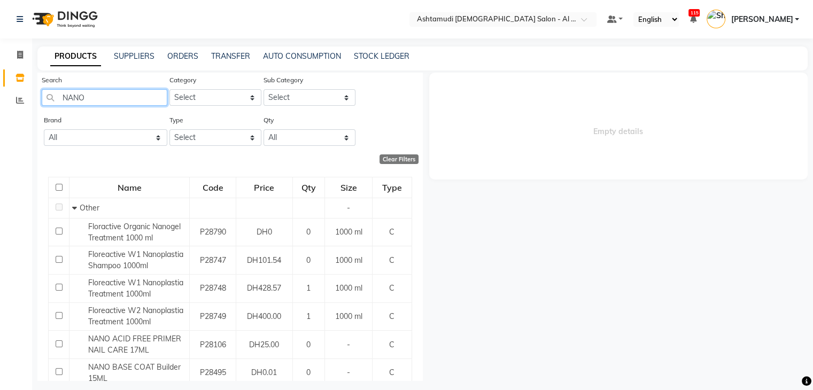
scroll to position [1, 0]
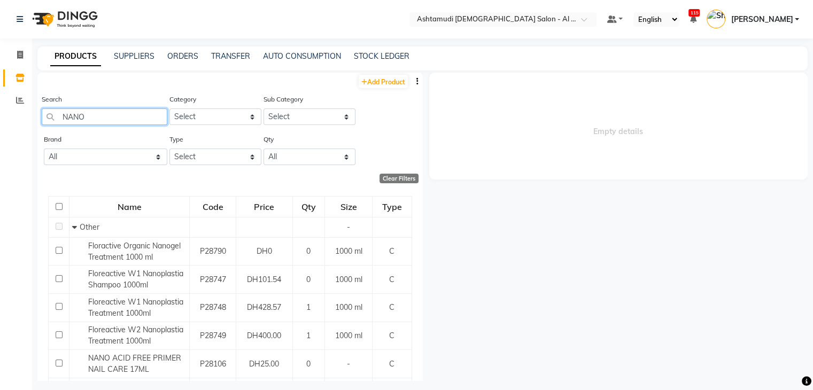
type input "NANO"
click at [557, 16] on input "text" at bounding box center [492, 20] width 155 height 11
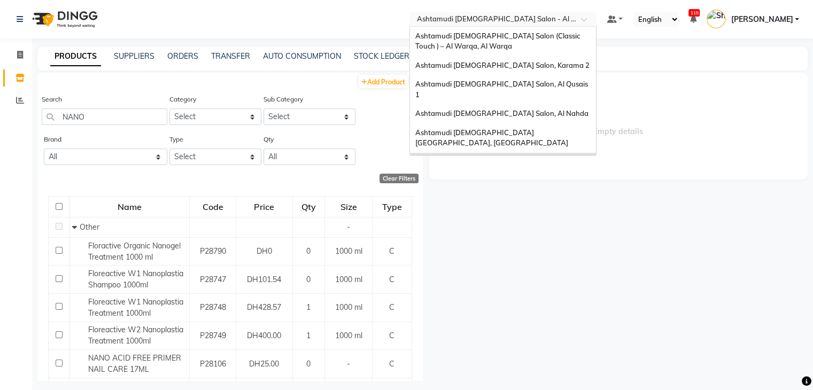
scroll to position [6, 0]
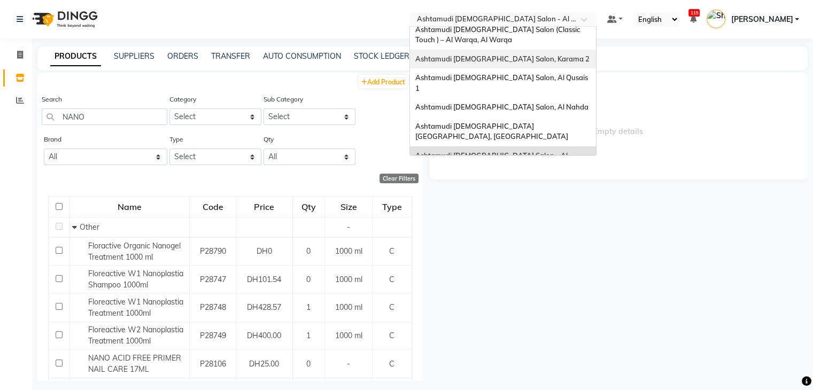
click at [551, 64] on div "Ashtamudi Ladies Salon, Karama 2" at bounding box center [503, 59] width 186 height 19
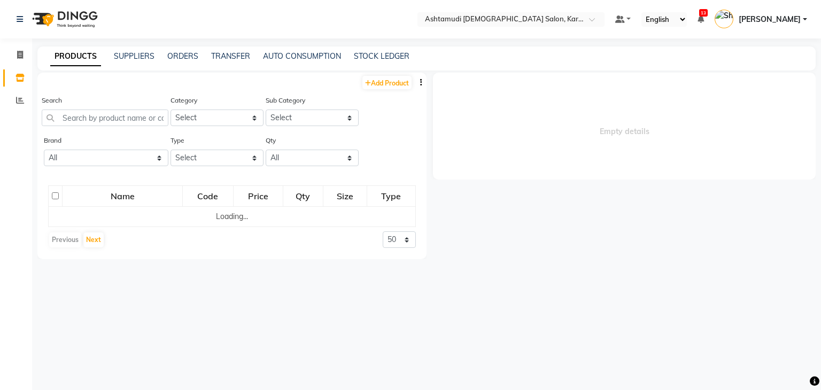
select select "en"
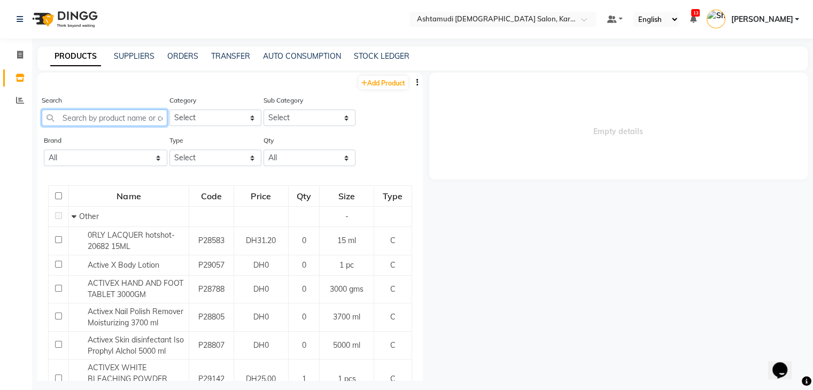
click at [96, 114] on input "text" at bounding box center [105, 118] width 126 height 17
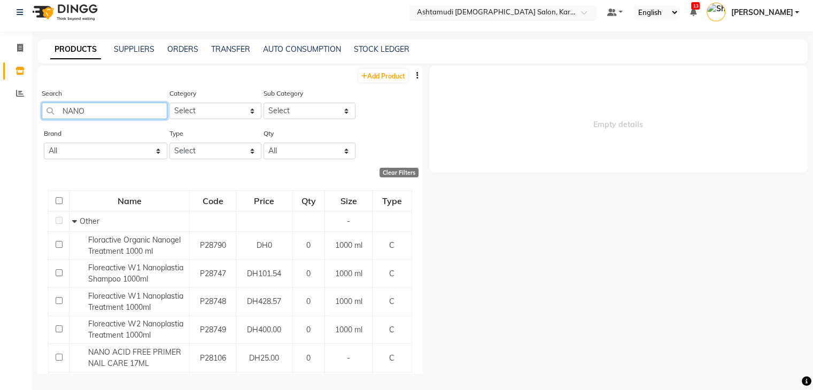
type input "NANO"
click at [549, 11] on input "text" at bounding box center [492, 13] width 155 height 11
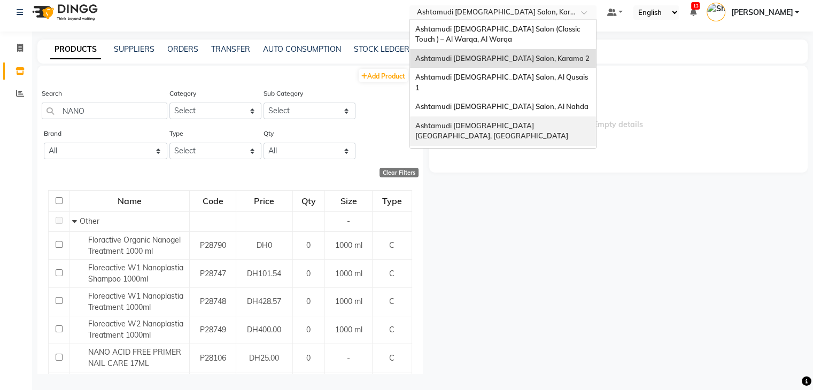
click at [517, 121] on span "Ashtamudi [DEMOGRAPHIC_DATA] [GEOGRAPHIC_DATA], [GEOGRAPHIC_DATA]" at bounding box center [491, 130] width 153 height 19
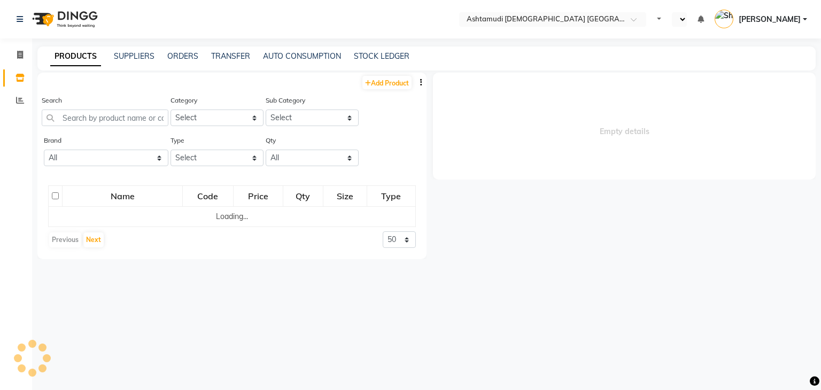
select select "en"
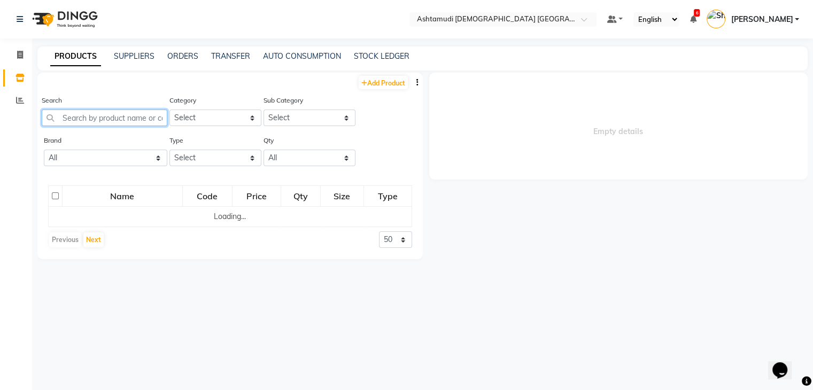
click at [91, 111] on input "text" at bounding box center [105, 118] width 126 height 17
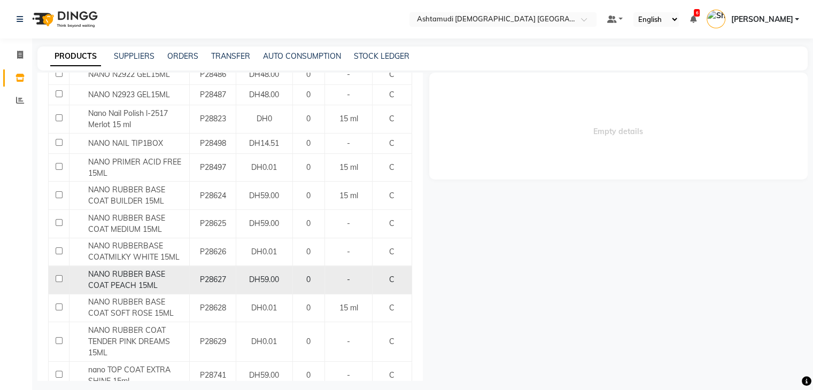
scroll to position [962, 0]
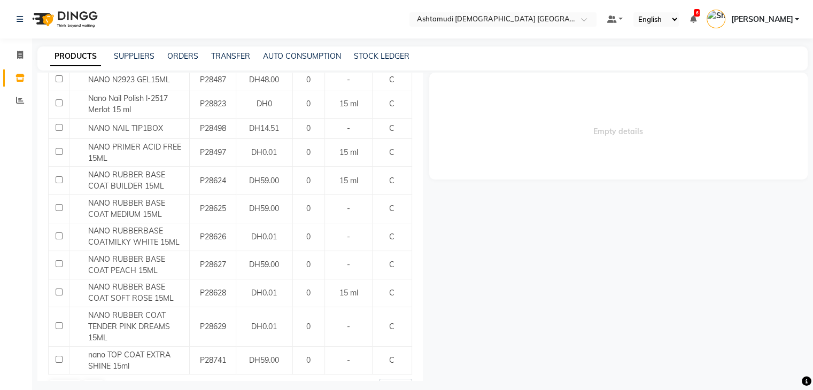
type input "NANO"
